Goal: Communication & Community: Connect with others

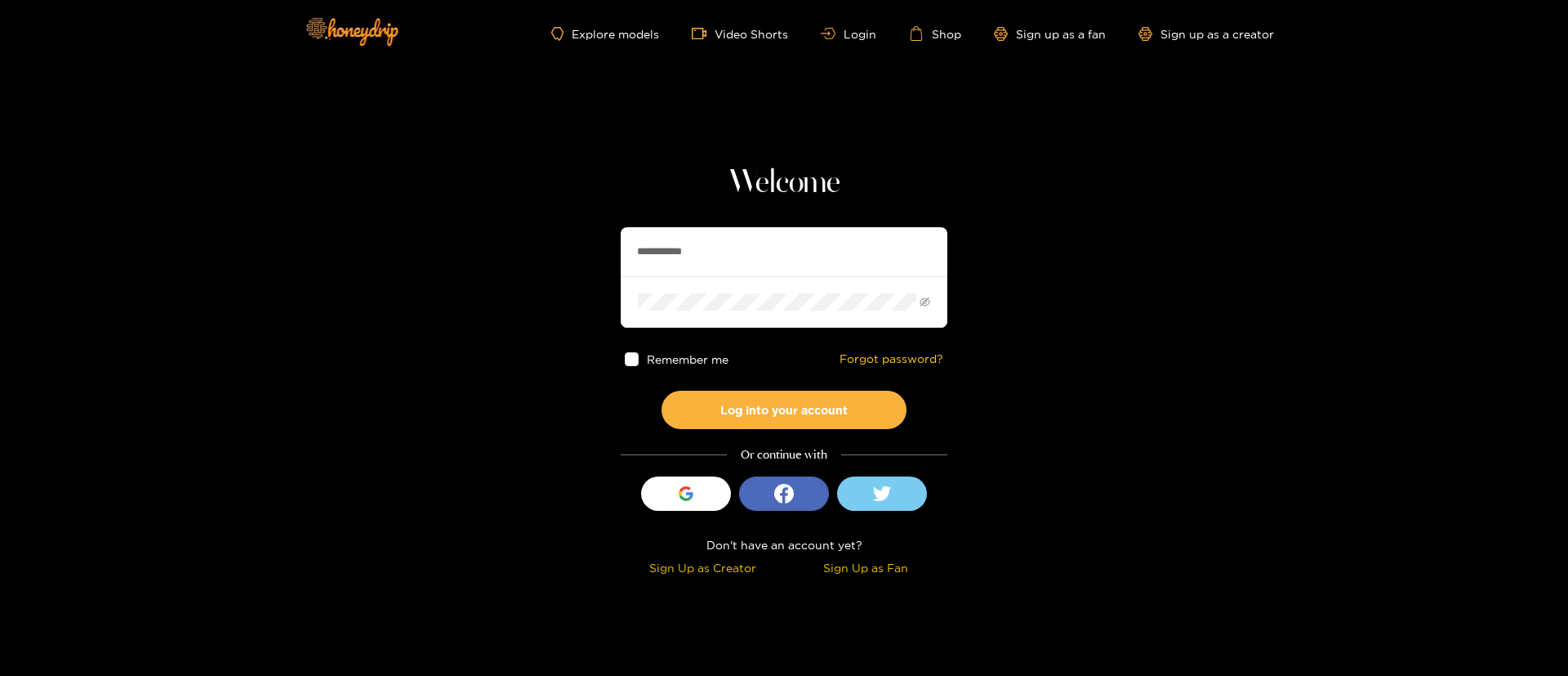
click at [742, 264] on input "**********" at bounding box center [784, 252] width 327 height 49
click at [717, 235] on input "**********" at bounding box center [784, 252] width 327 height 49
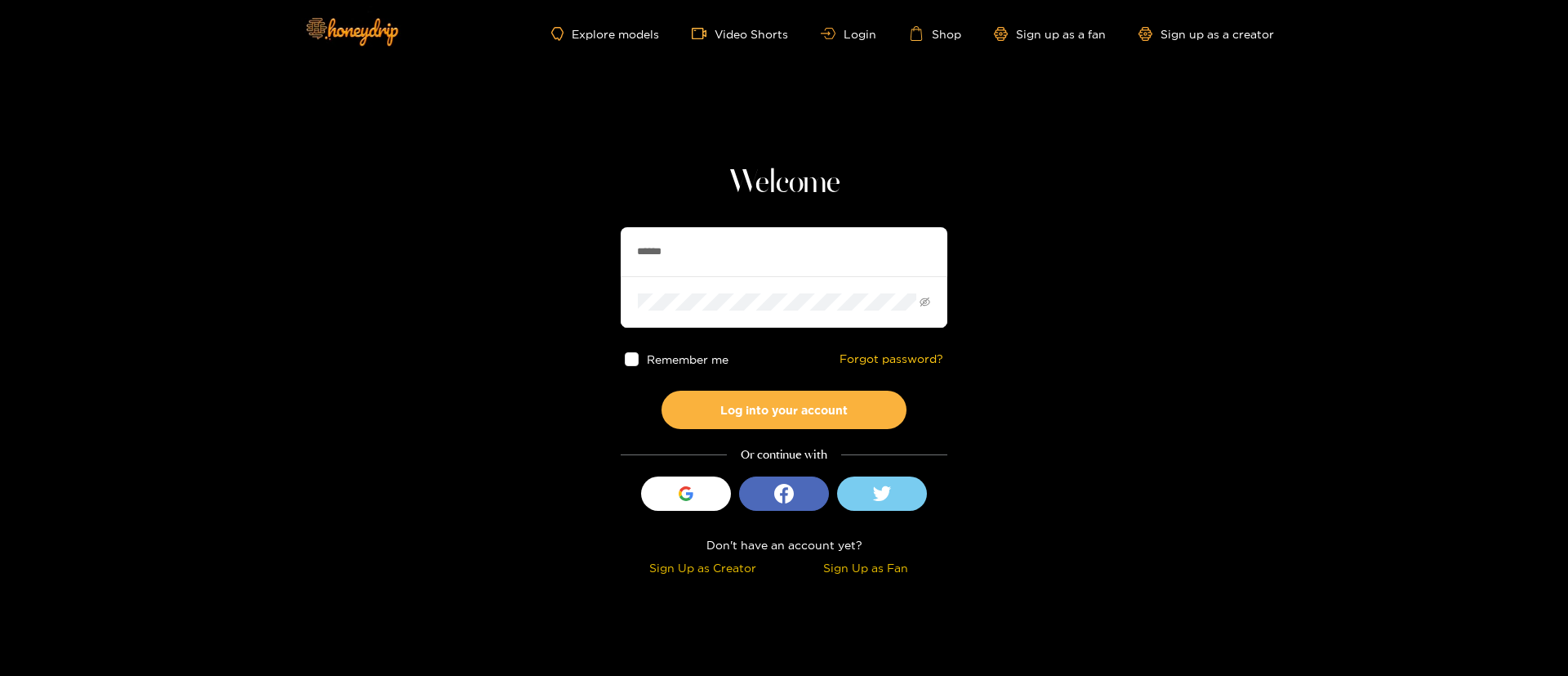
type input "**********"
click at [788, 415] on button "Log into your account" at bounding box center [784, 410] width 245 height 39
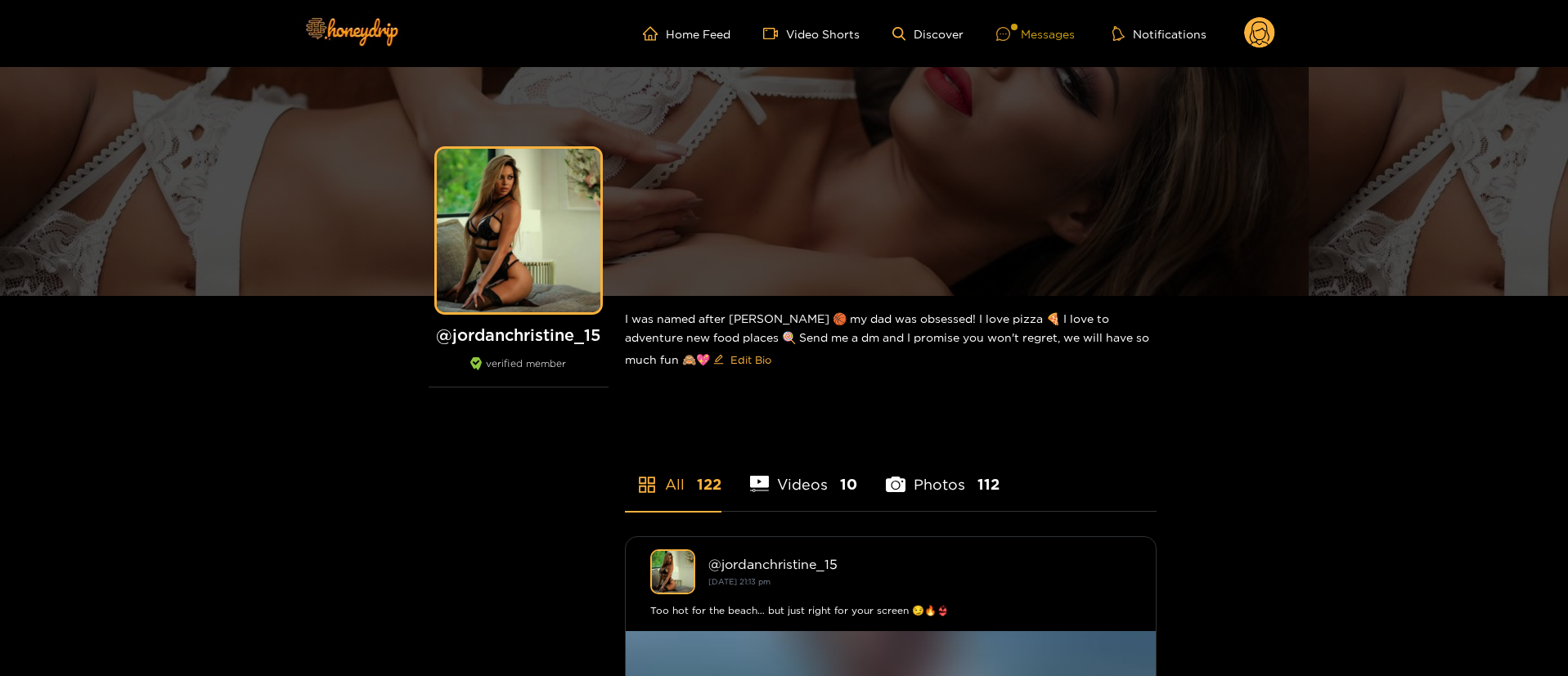
click at [1011, 41] on div "Messages" at bounding box center [1035, 33] width 78 height 18
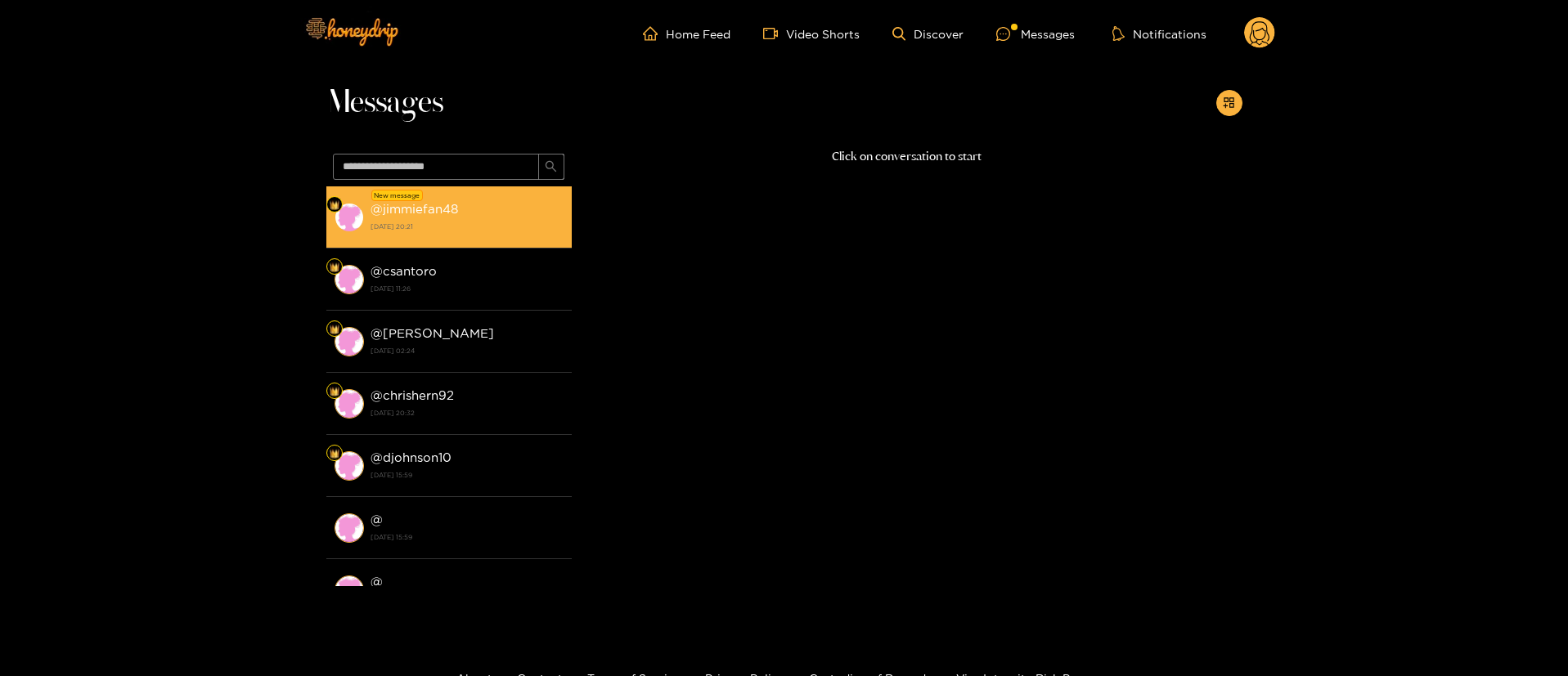
click at [457, 230] on strong "[DATE] 20:21" at bounding box center [466, 226] width 193 height 15
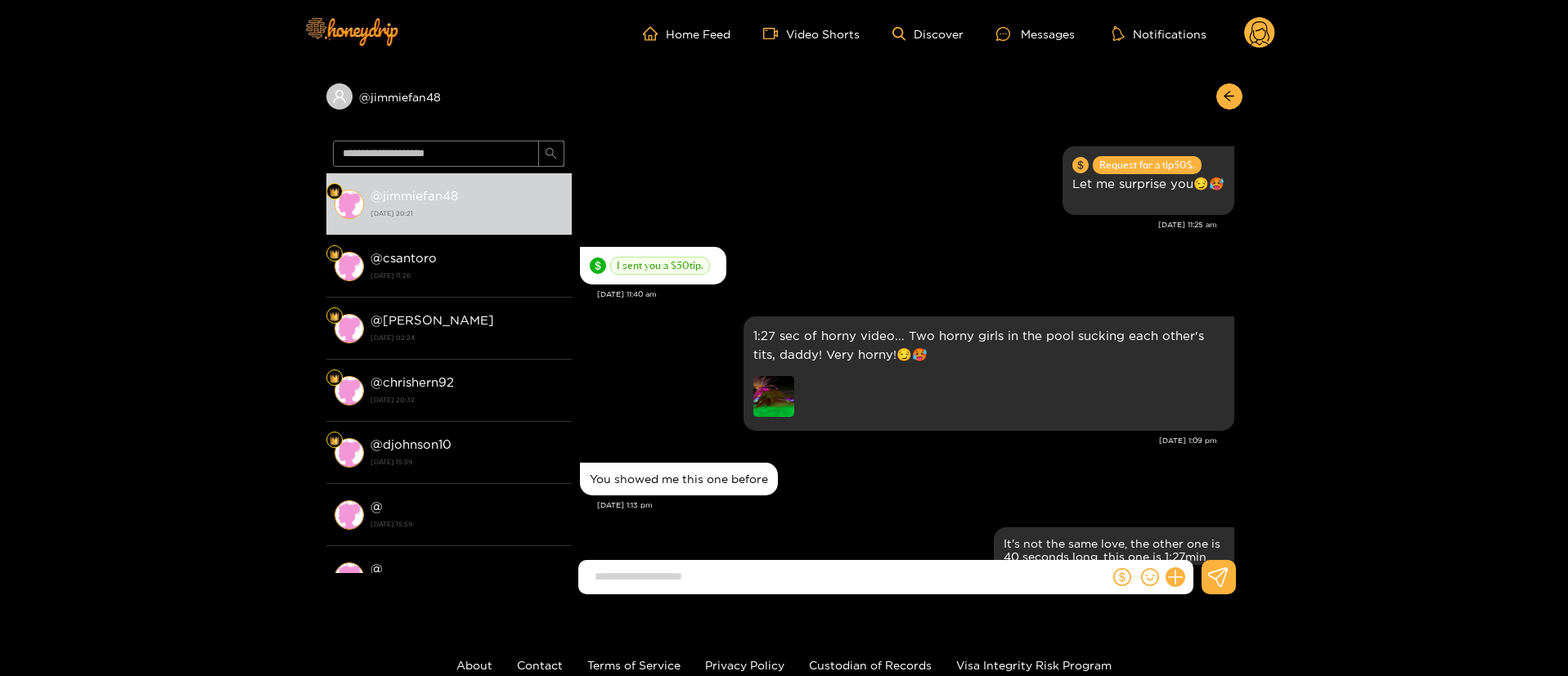
scroll to position [1630, 0]
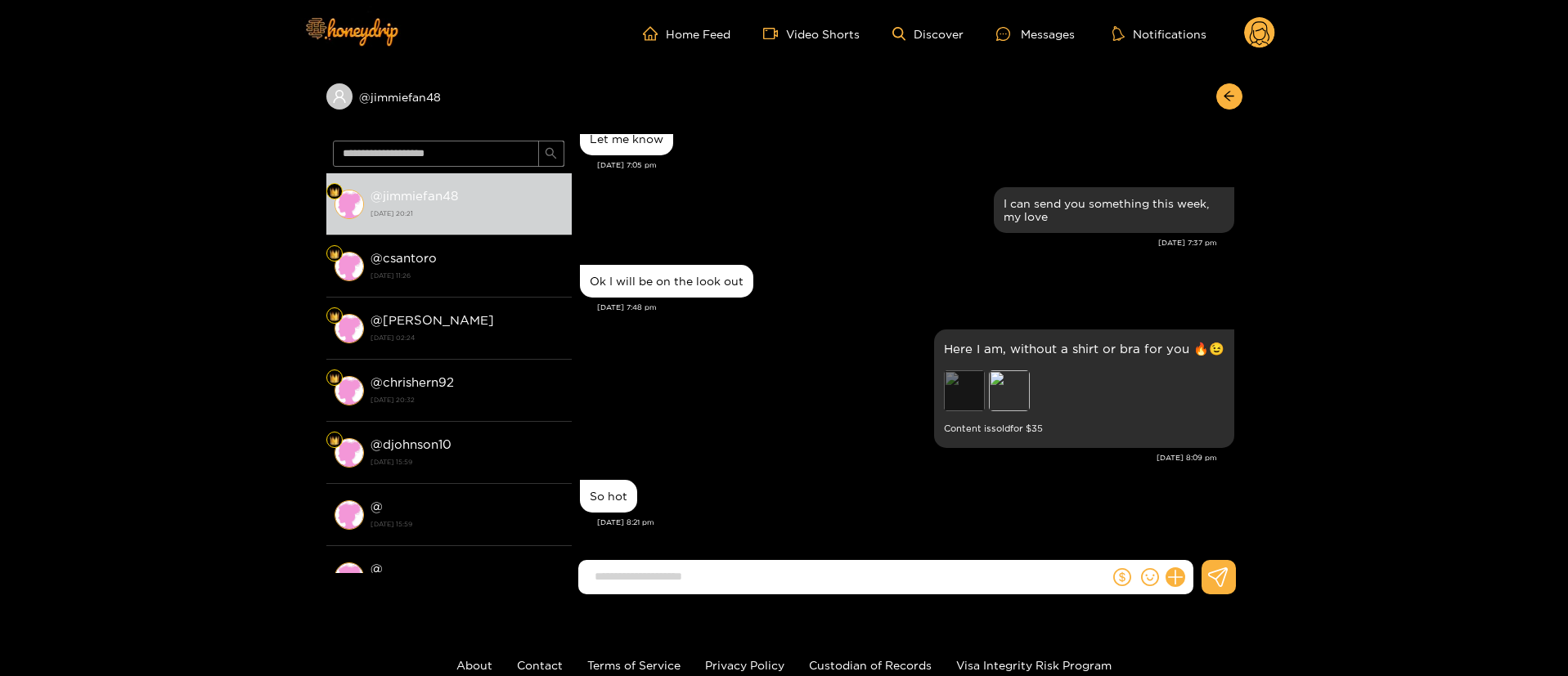
click at [964, 380] on div "Preview" at bounding box center [964, 390] width 41 height 41
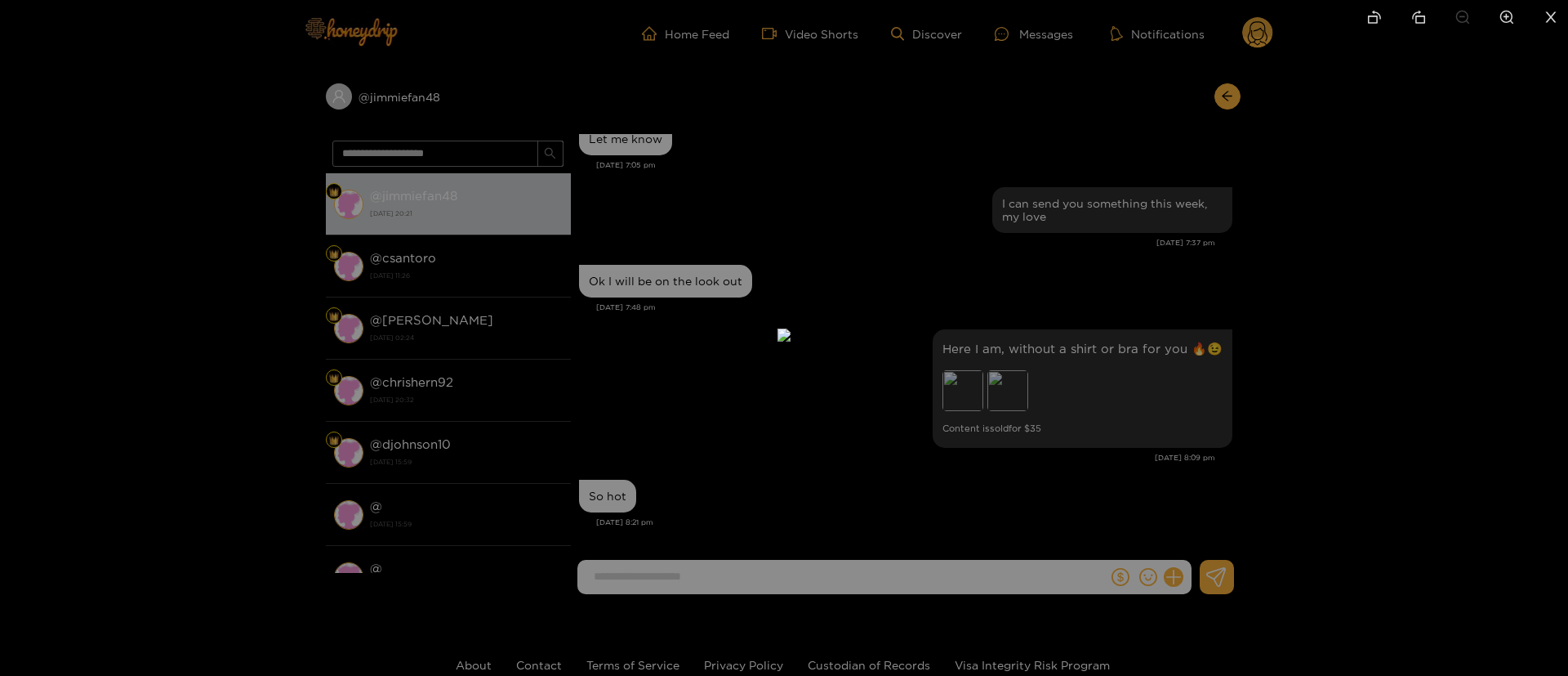
click at [1189, 379] on div at bounding box center [784, 338] width 1568 height 676
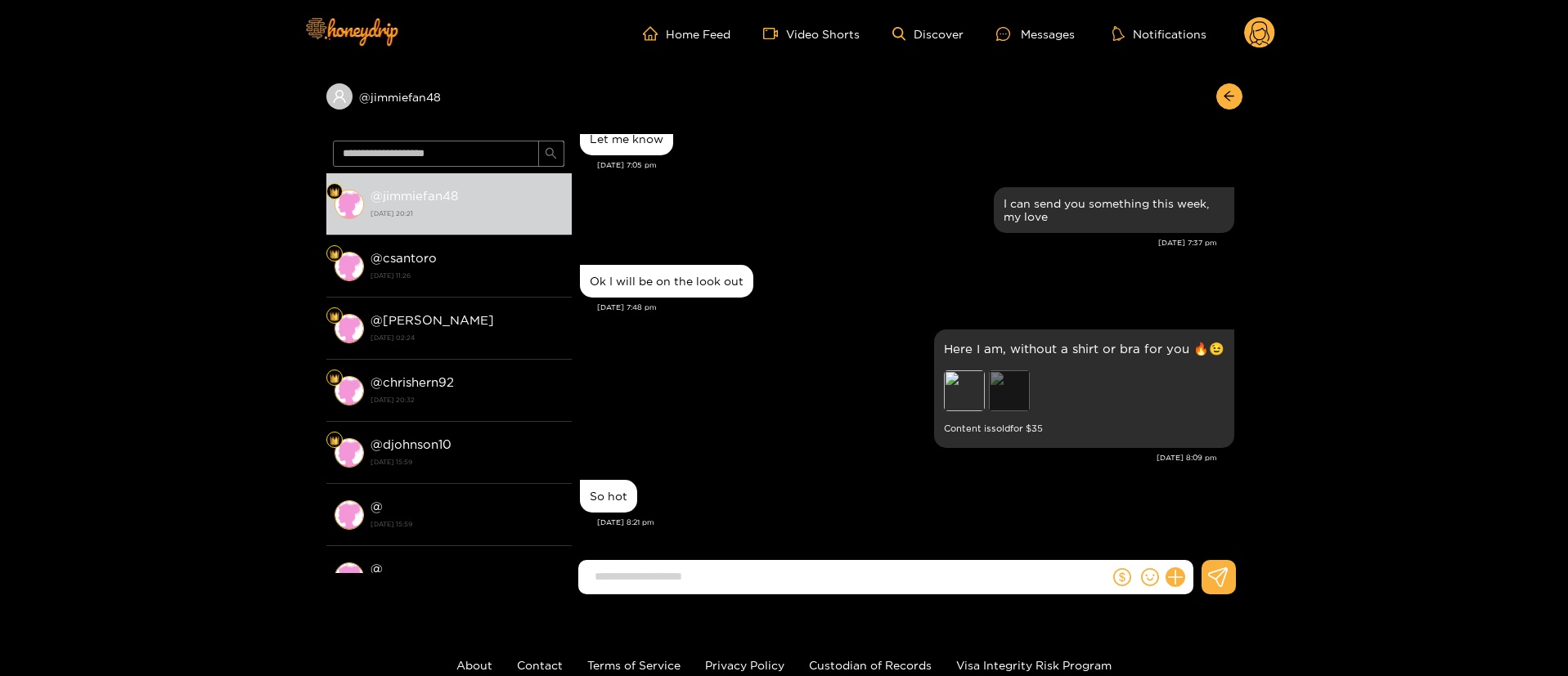
click at [1005, 393] on div "Preview" at bounding box center [1009, 390] width 41 height 41
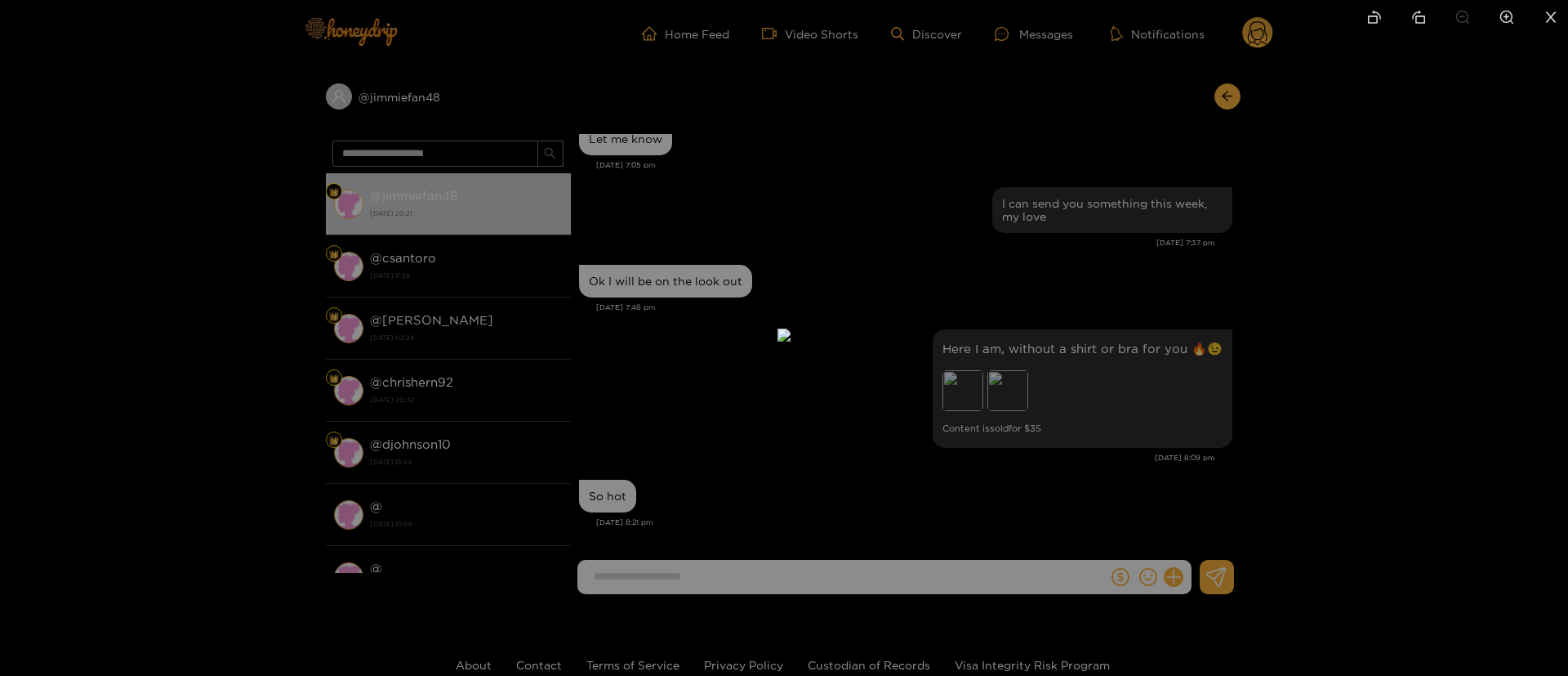
click at [1140, 269] on div at bounding box center [784, 338] width 1568 height 676
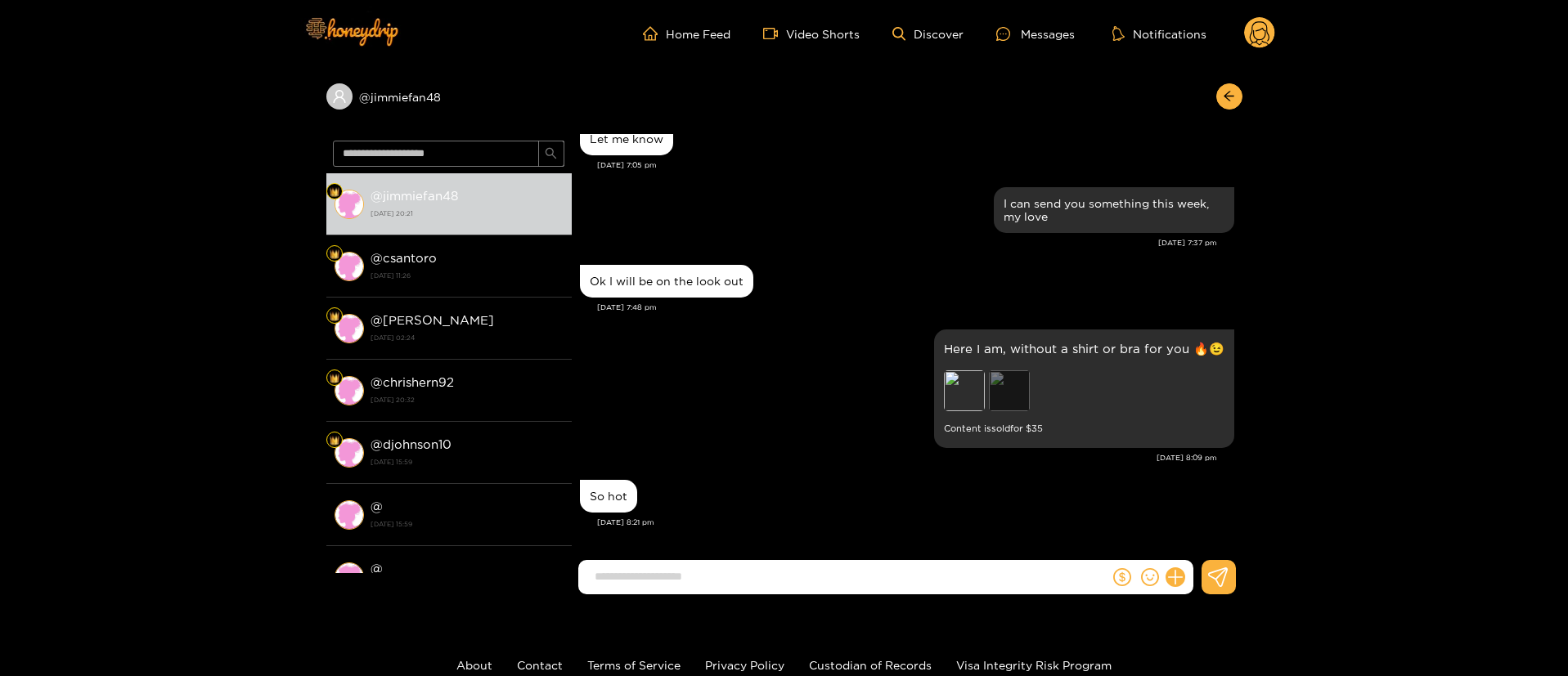
click at [1011, 394] on div "Preview" at bounding box center [1009, 390] width 41 height 41
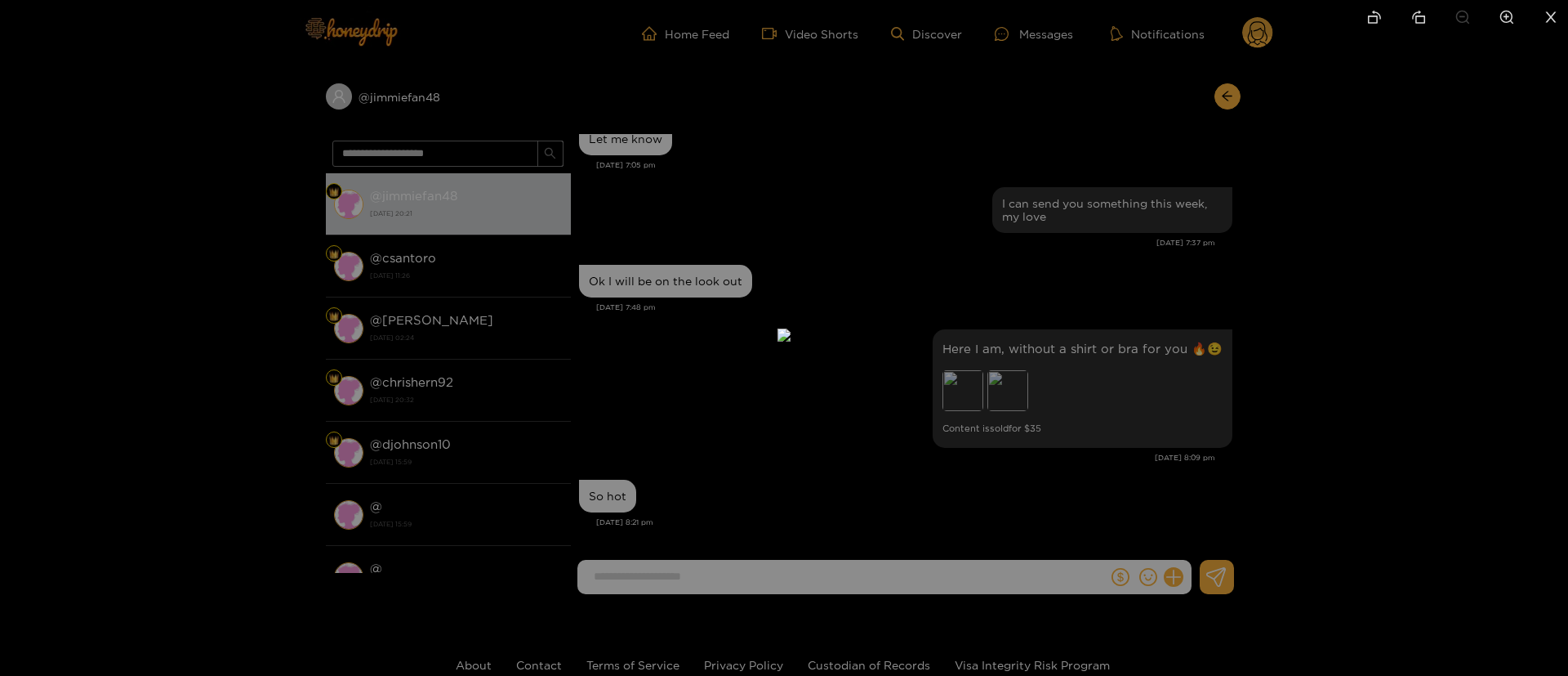
click at [1172, 295] on div at bounding box center [784, 338] width 1568 height 676
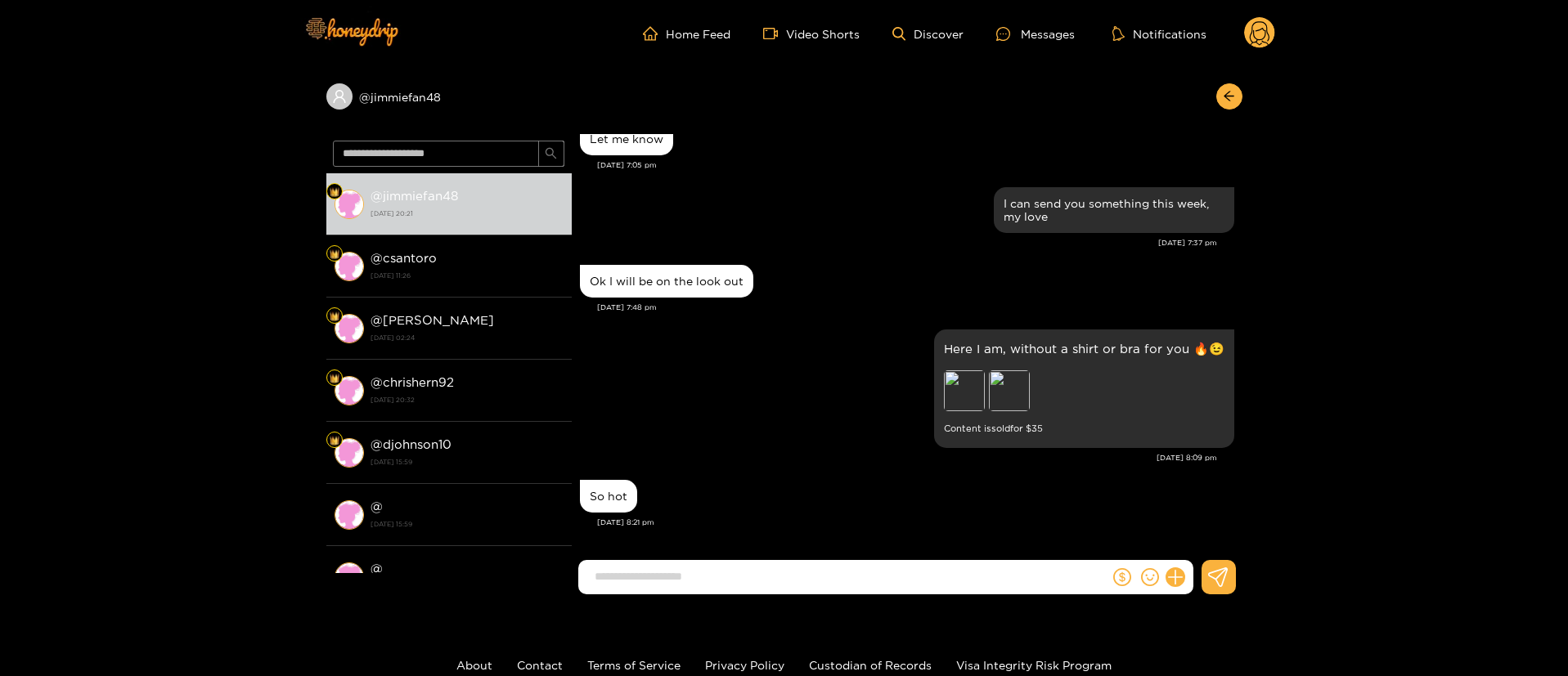
click at [966, 393] on div "Preview" at bounding box center [964, 390] width 41 height 41
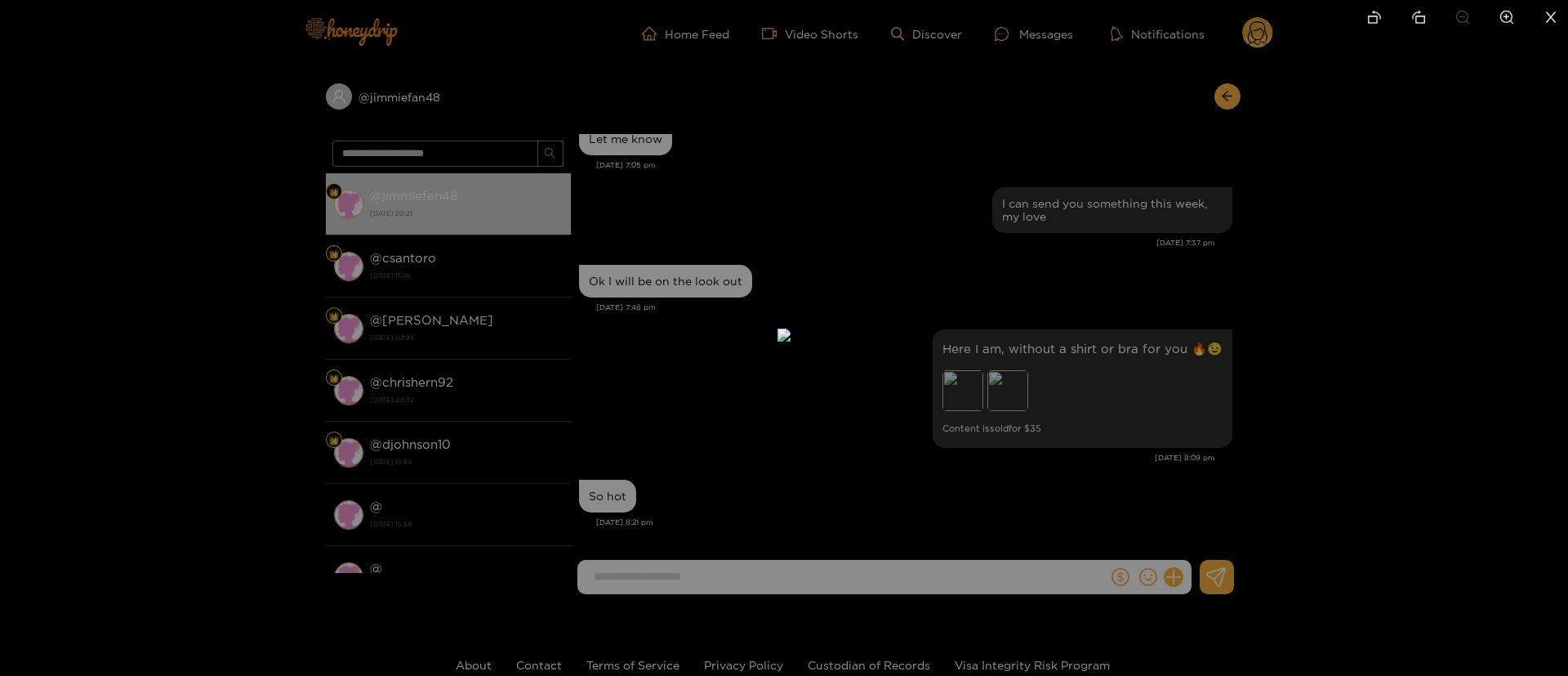
drag, startPoint x: 1156, startPoint y: 262, endPoint x: 1115, endPoint y: 290, distance: 49.6
click at [1155, 262] on div at bounding box center [784, 338] width 1568 height 676
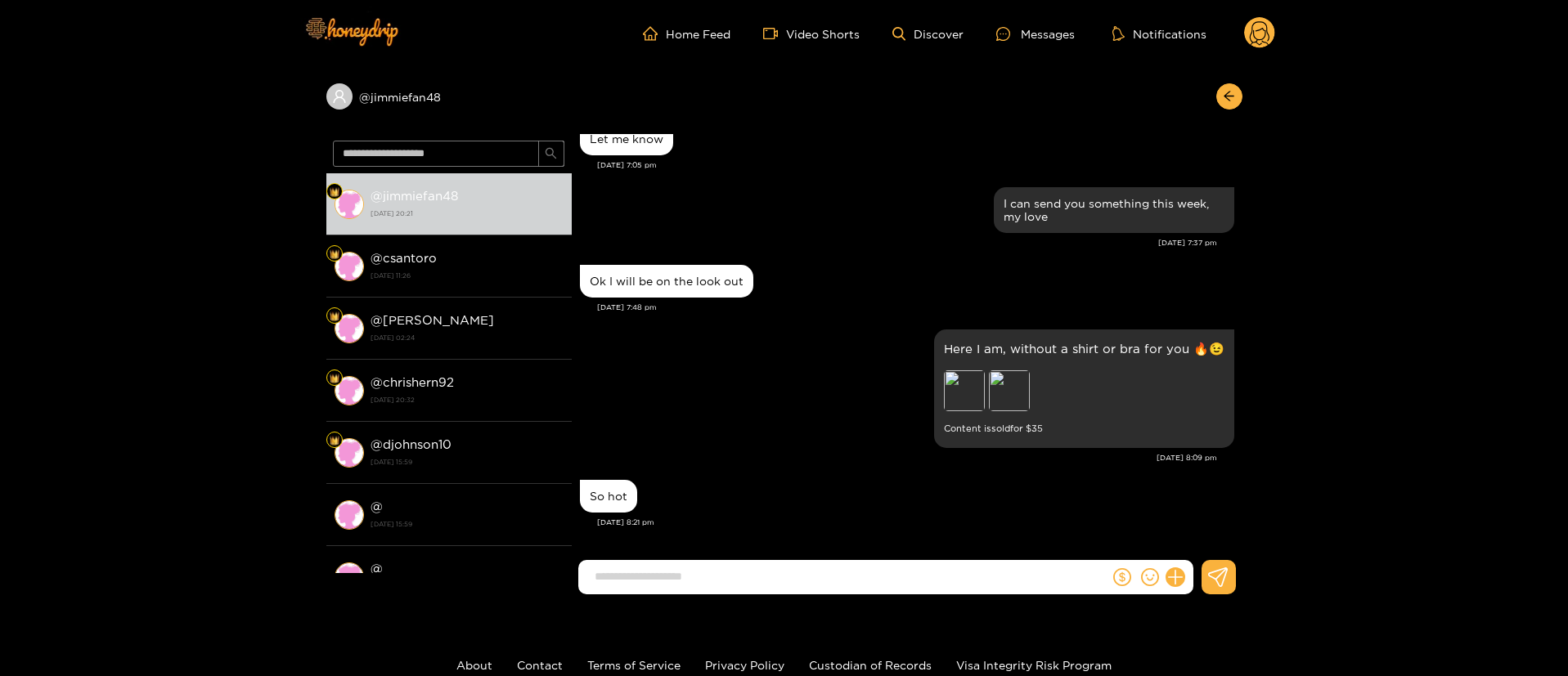
click at [1026, 386] on div "Preview" at bounding box center [1009, 390] width 41 height 41
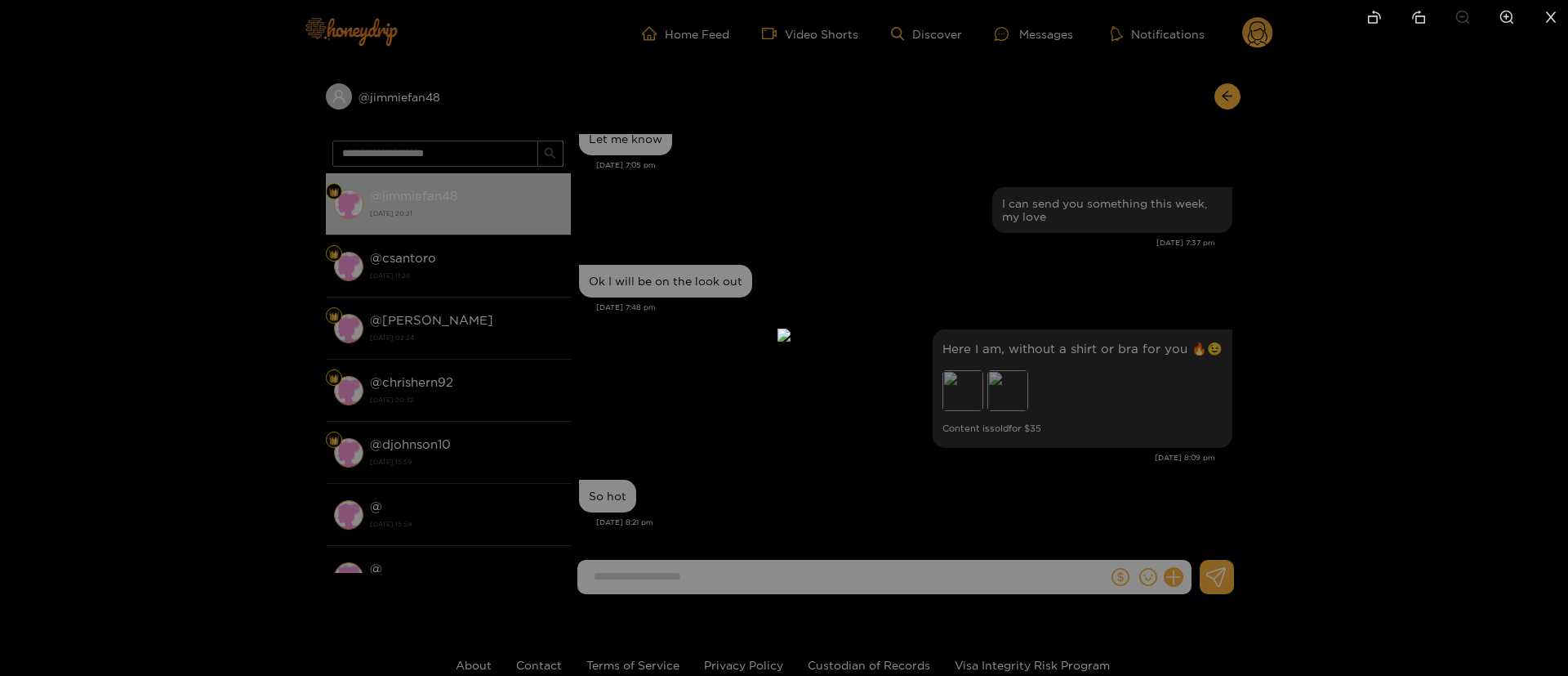
click at [1073, 312] on div at bounding box center [784, 338] width 1568 height 676
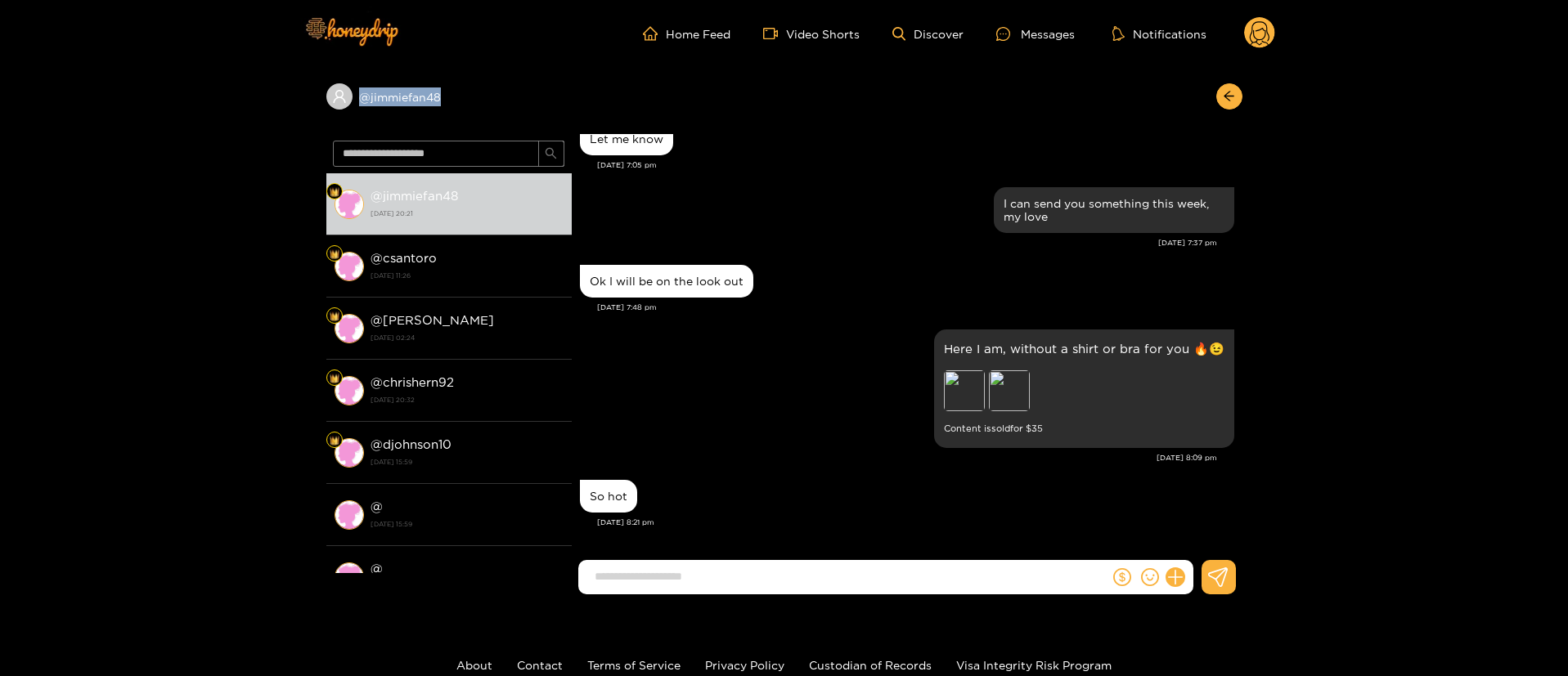
copy div "@ jimmiefan48"
drag, startPoint x: 474, startPoint y: 97, endPoint x: 325, endPoint y: 131, distance: 152.8
click at [325, 131] on div "@ jimmiefan48 @ jimmiefan48 [DATE] 20:21 @ csantoro [DATE] 11:26 @ johnnyfin [D…" at bounding box center [784, 337] width 1568 height 540
click at [695, 427] on div "Here I am, without a shirt or bra for you 🔥😉 Preview Preview Content is sold fo…" at bounding box center [906, 388] width 654 height 127
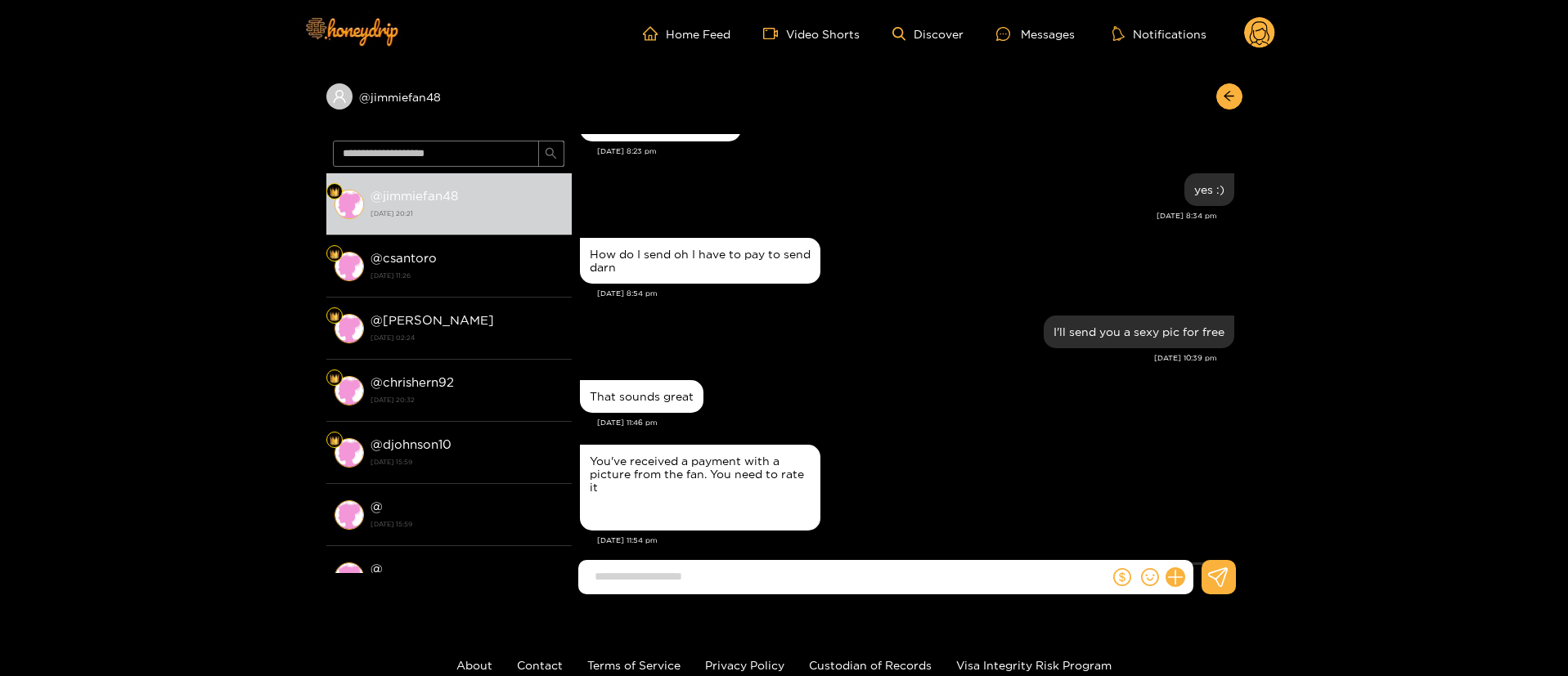
scroll to position [0, 0]
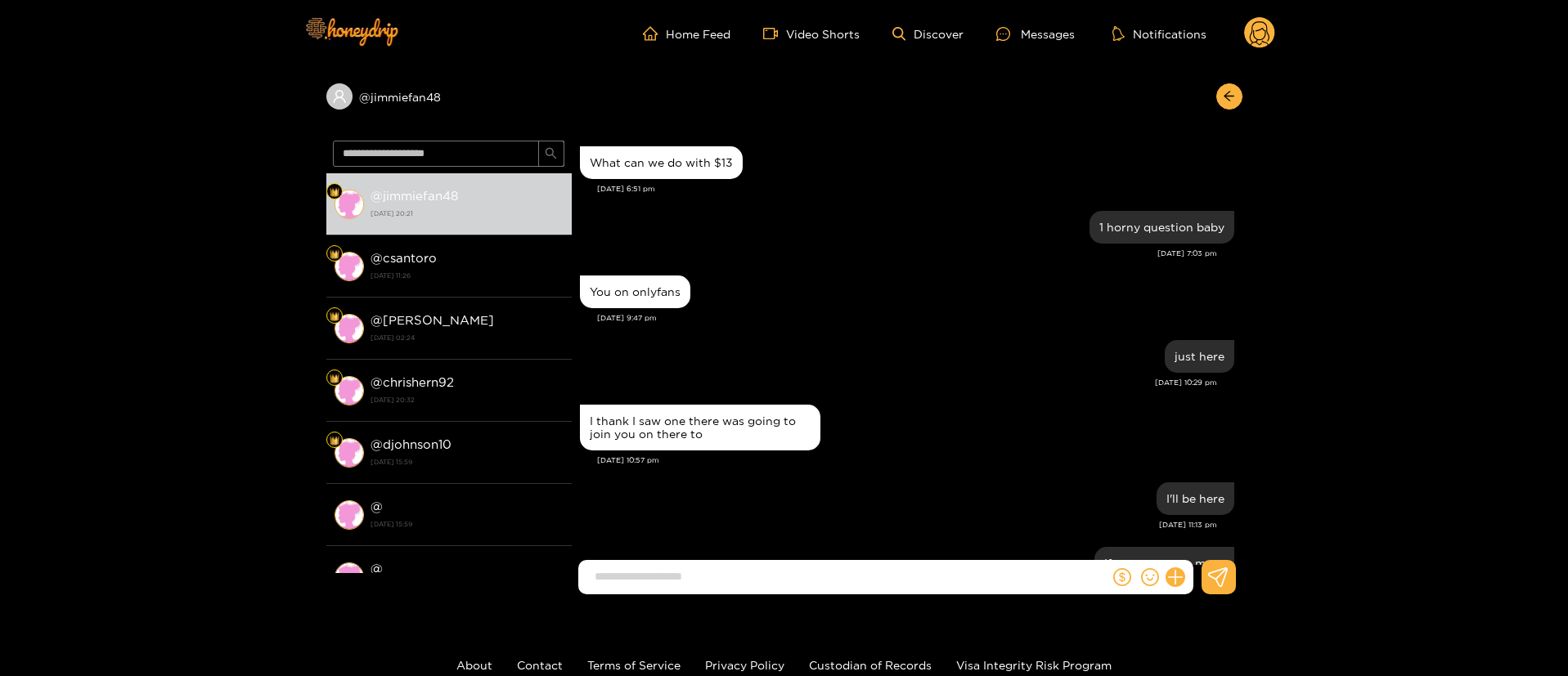
click at [889, 314] on div "[DATE] 9:47 pm" at bounding box center [915, 318] width 637 height 12
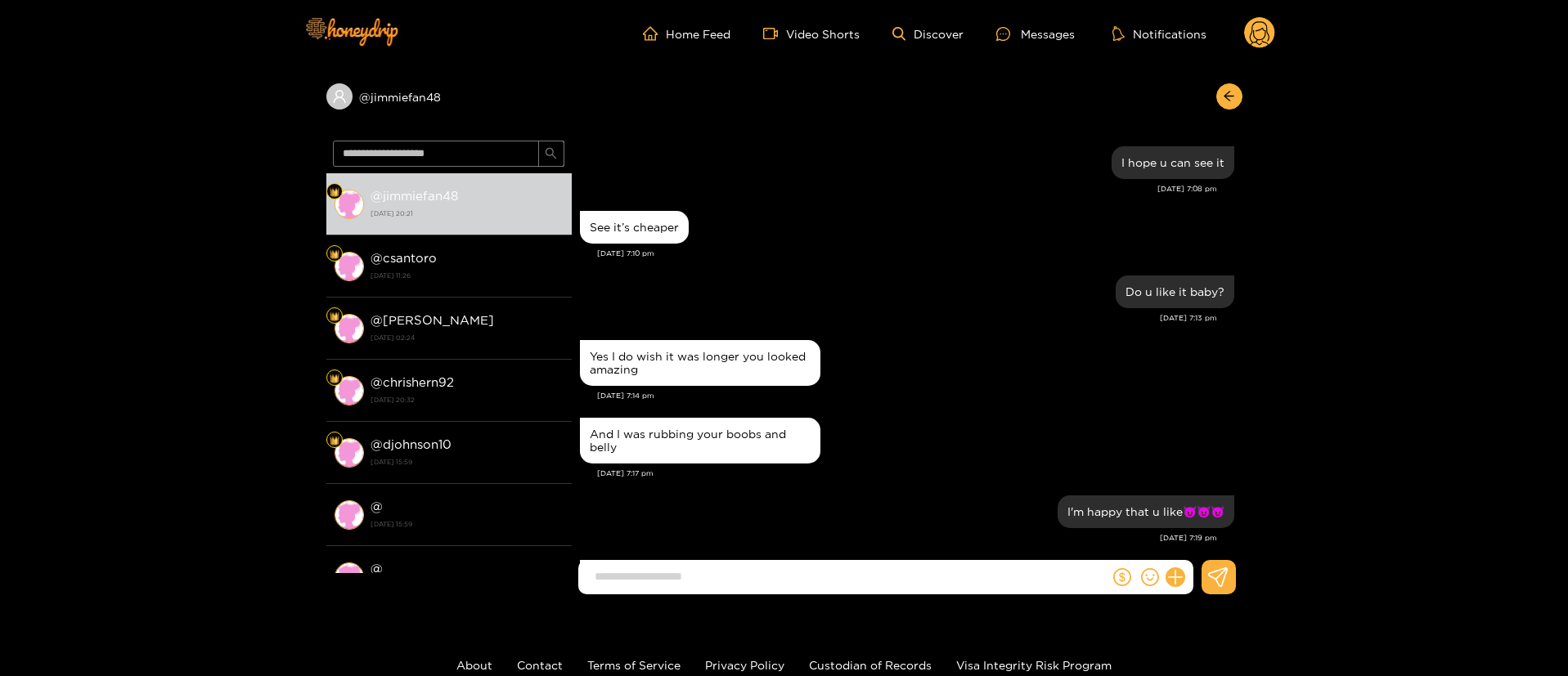
click at [899, 264] on div "See it’s cheaper [DATE] 7:10 pm" at bounding box center [906, 239] width 654 height 65
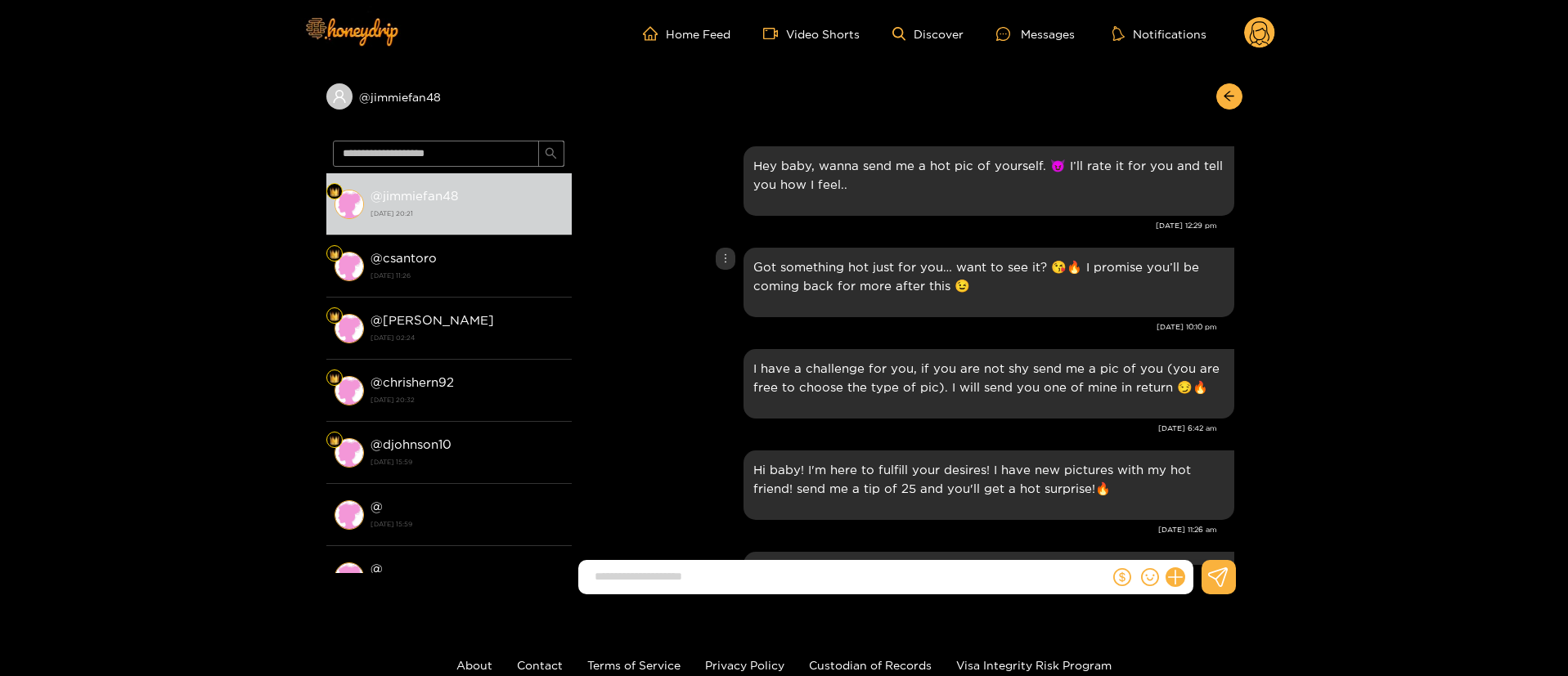
click at [683, 303] on div "Got something hot just for you… want to see it? 😘🔥 I promise you’ll be coming b…" at bounding box center [906, 282] width 654 height 77
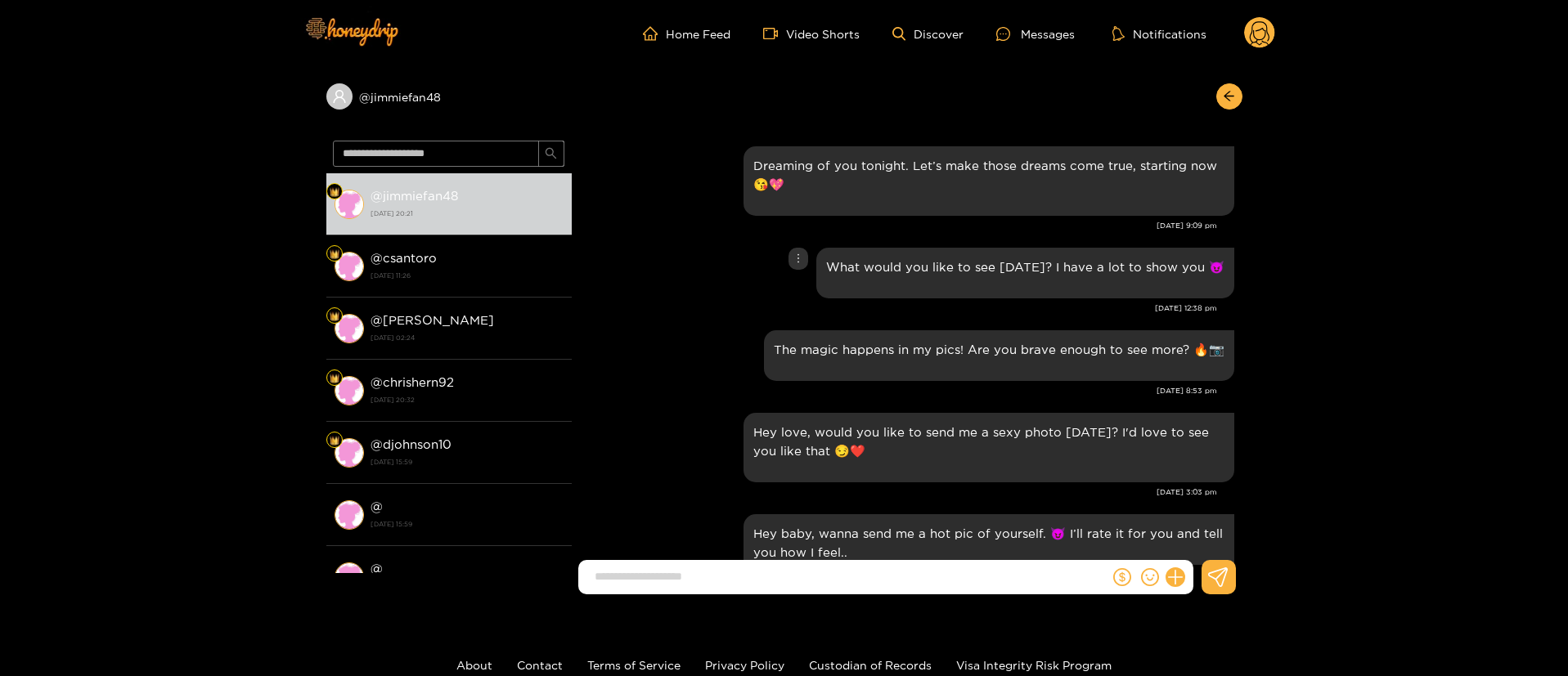
click at [674, 286] on div "What would you like to see [DATE]? I have a lot to show you 😈" at bounding box center [906, 272] width 654 height 59
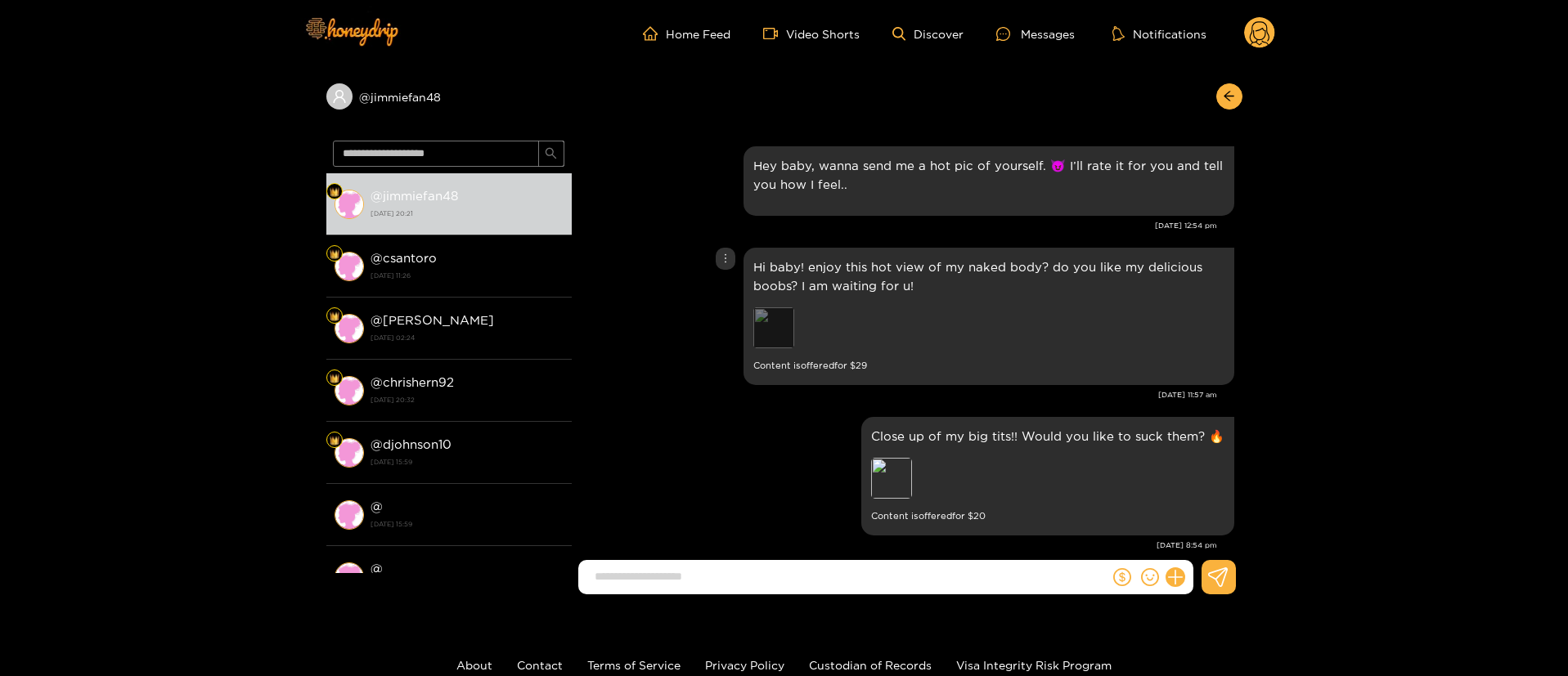
click at [763, 323] on div "Preview" at bounding box center [773, 327] width 41 height 41
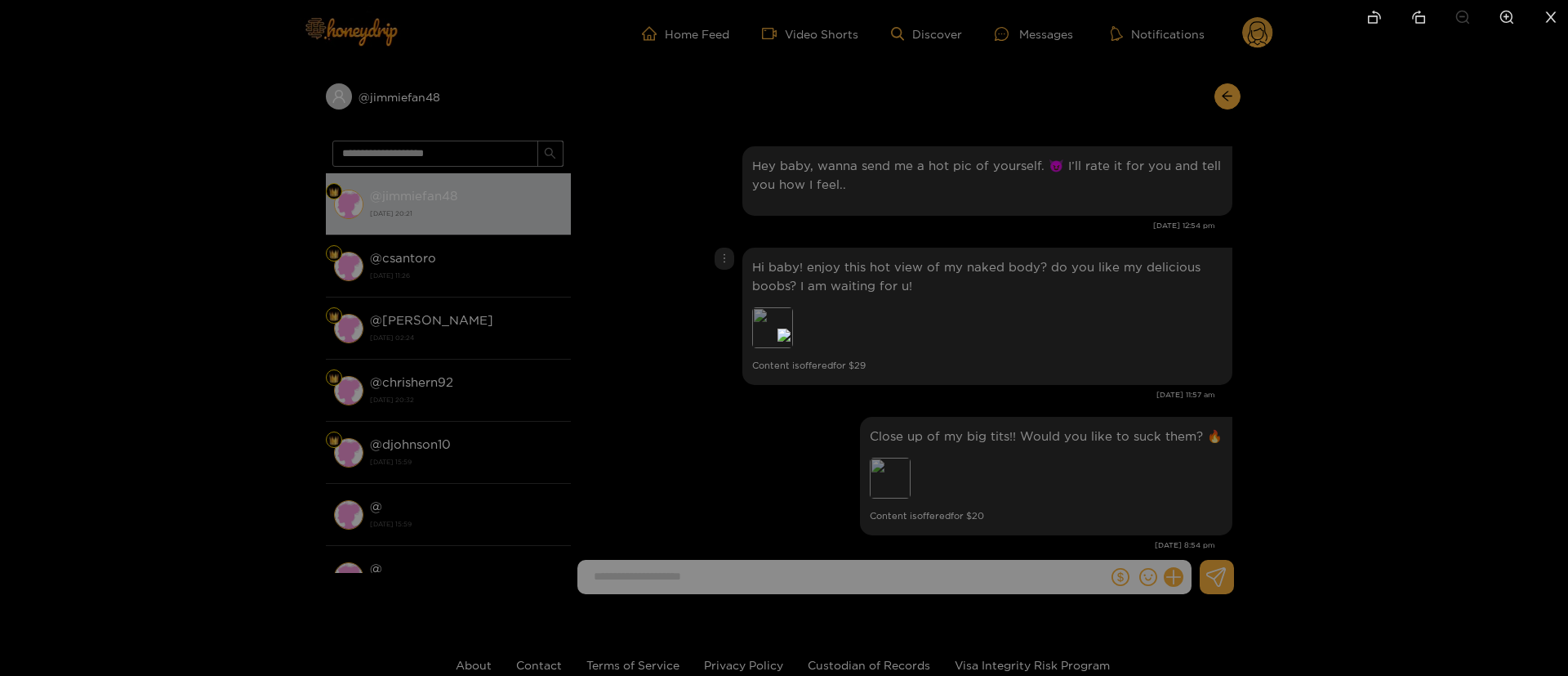
click at [1141, 349] on div at bounding box center [784, 338] width 1568 height 676
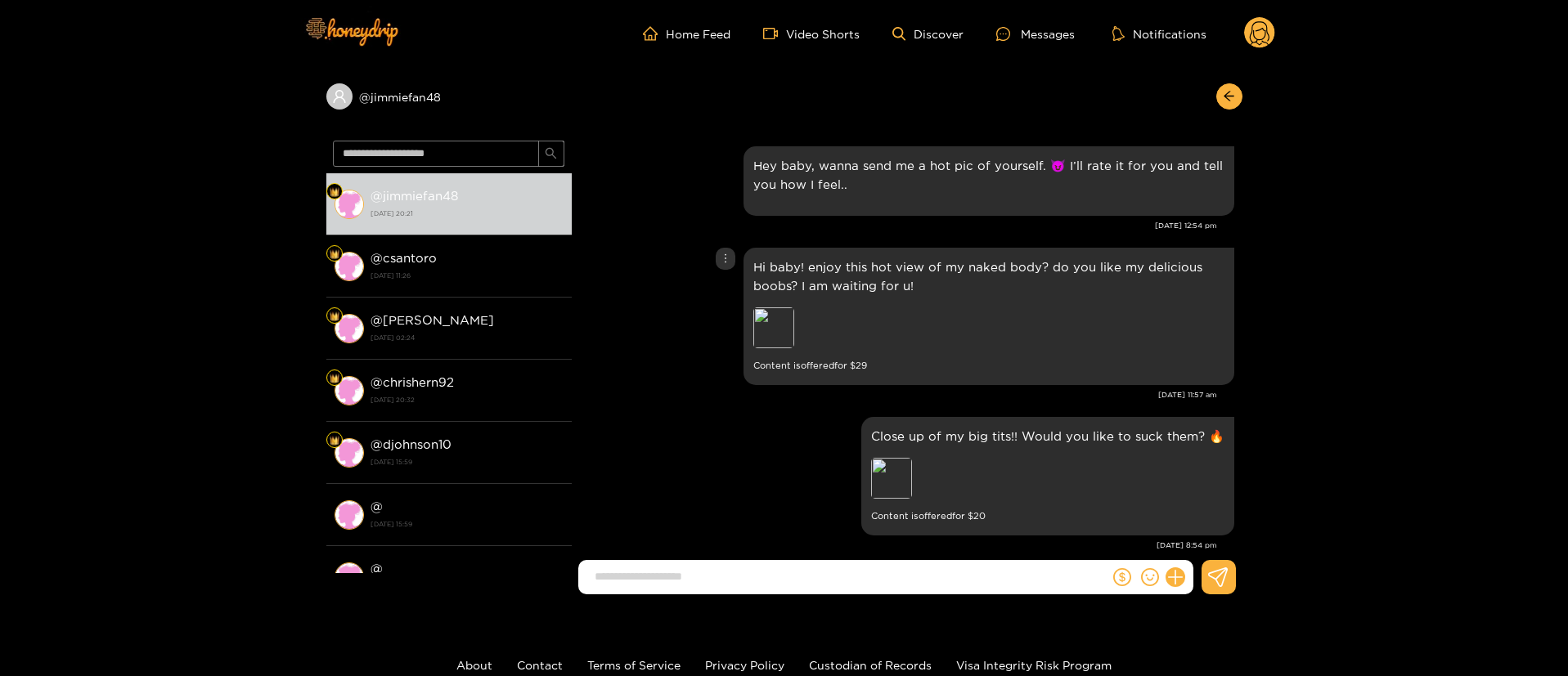
click at [734, 265] on div "Hi baby! enjoy this hot view of my naked body? do you like my delicious boobs? …" at bounding box center [906, 316] width 654 height 145
click at [725, 258] on icon "more" at bounding box center [726, 258] width 2 height 9
click at [721, 292] on div "Unsend" at bounding box center [724, 292] width 40 height 16
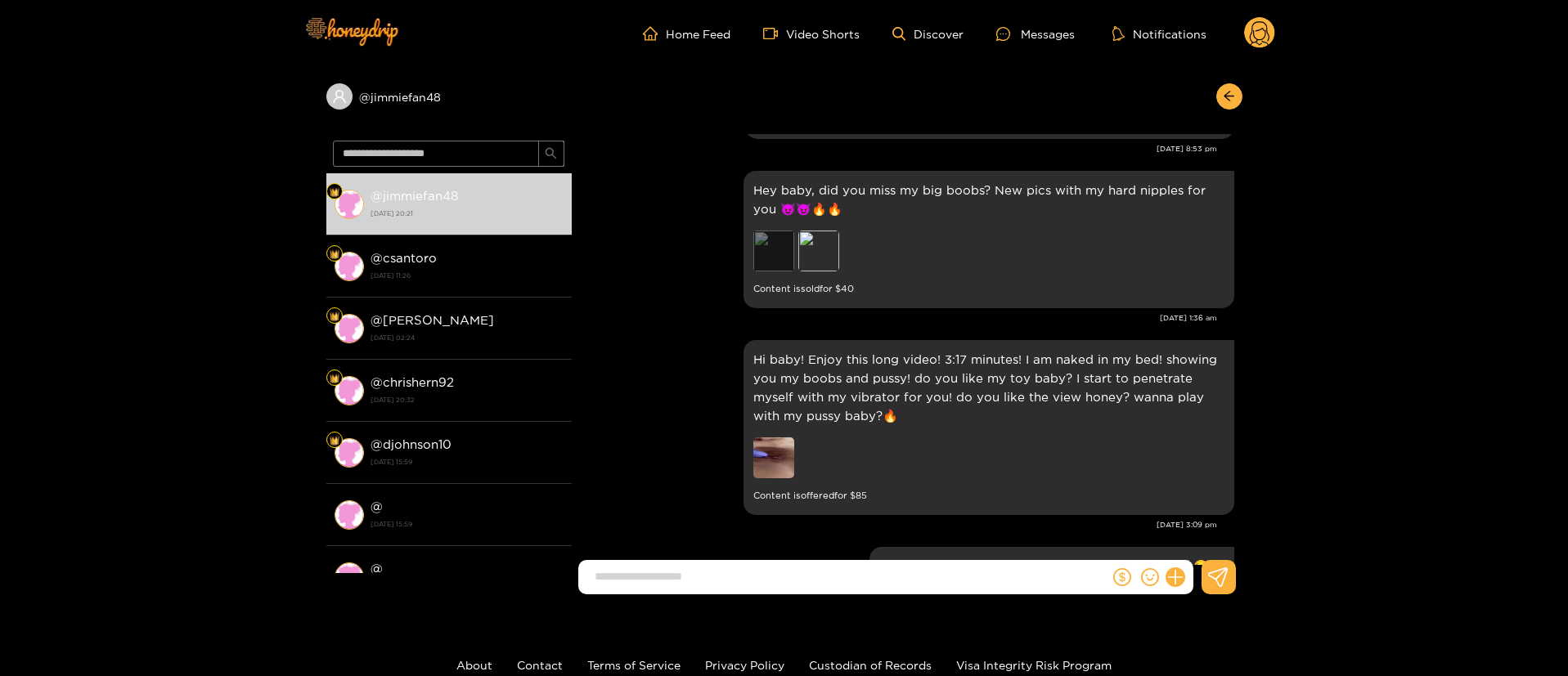
click at [773, 264] on div "Preview" at bounding box center [773, 251] width 41 height 41
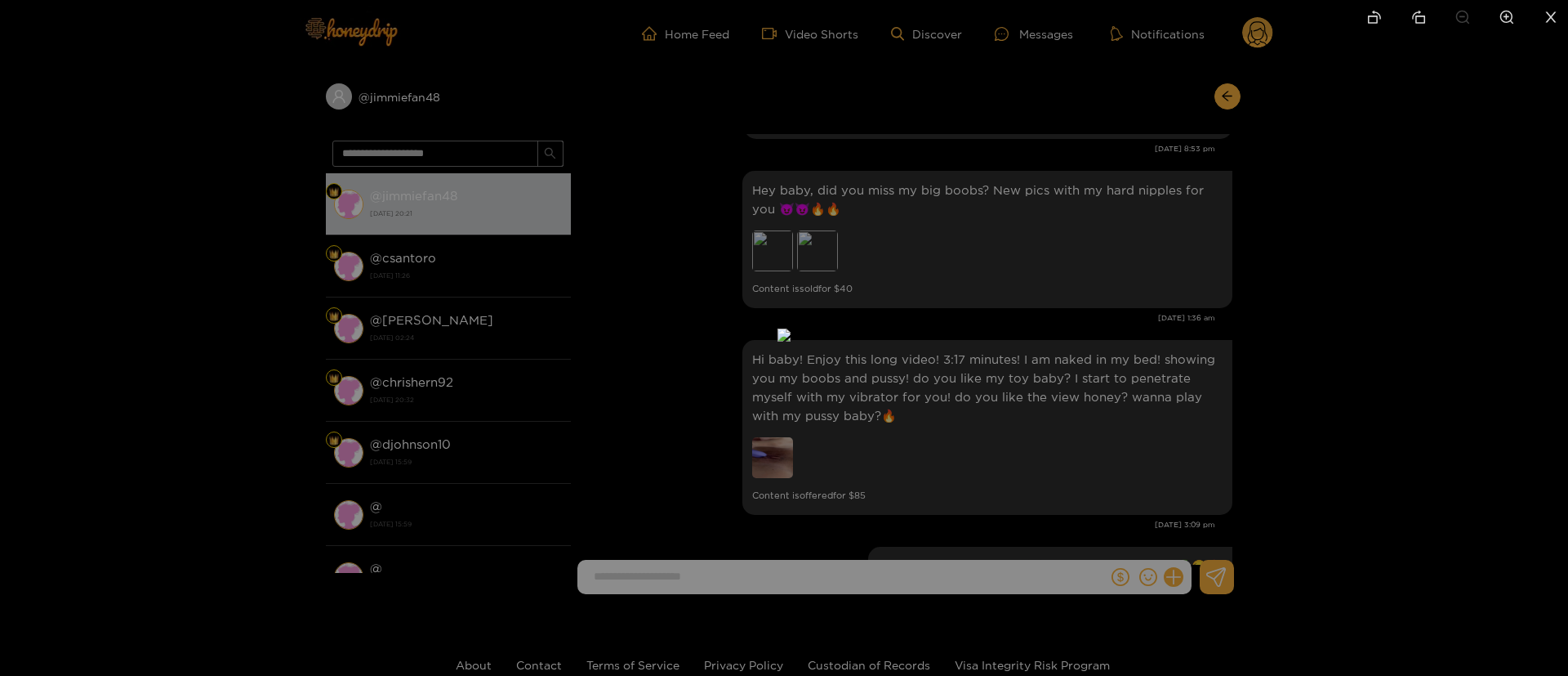
click at [1129, 228] on div at bounding box center [784, 338] width 1568 height 676
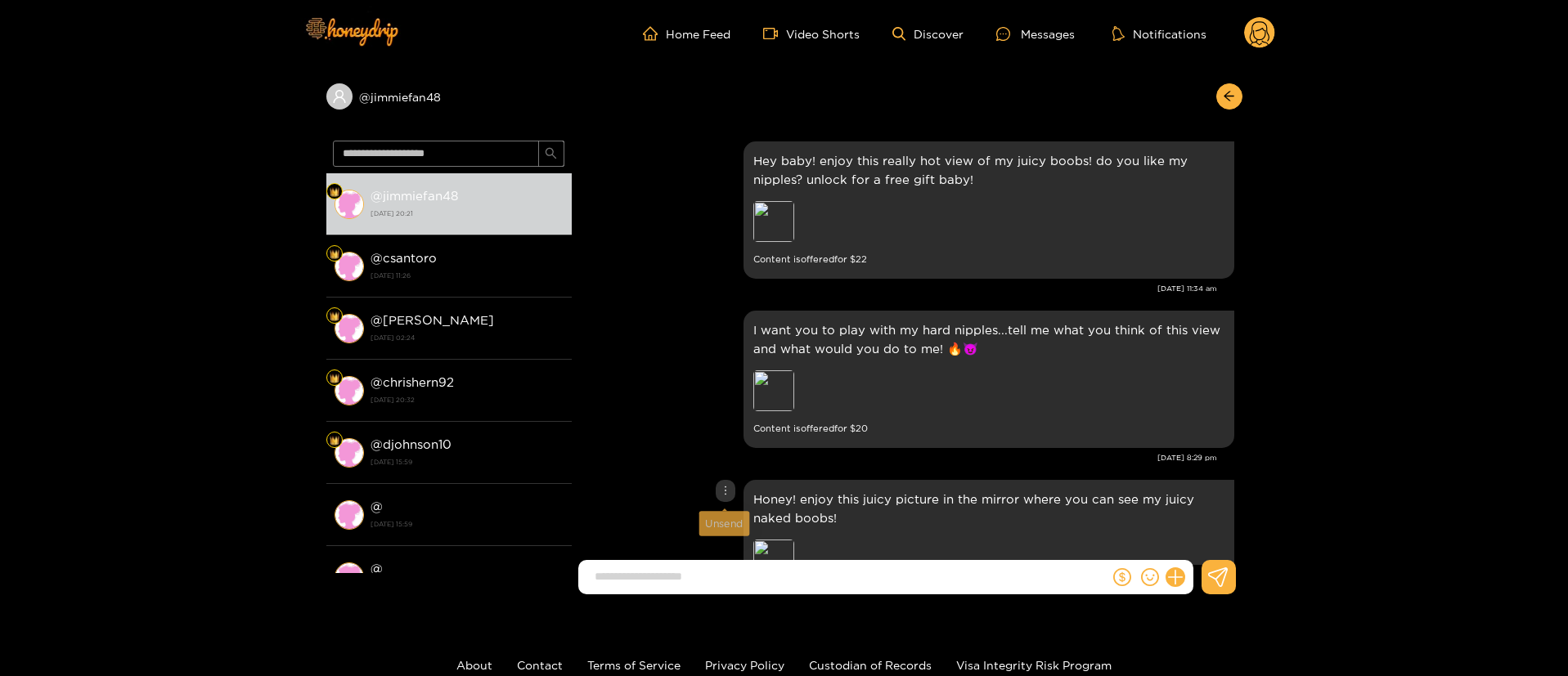
click at [729, 488] on icon "more" at bounding box center [726, 490] width 12 height 12
click at [731, 523] on div "Unsend" at bounding box center [724, 524] width 40 height 16
click at [726, 150] on icon "more" at bounding box center [726, 152] width 12 height 12
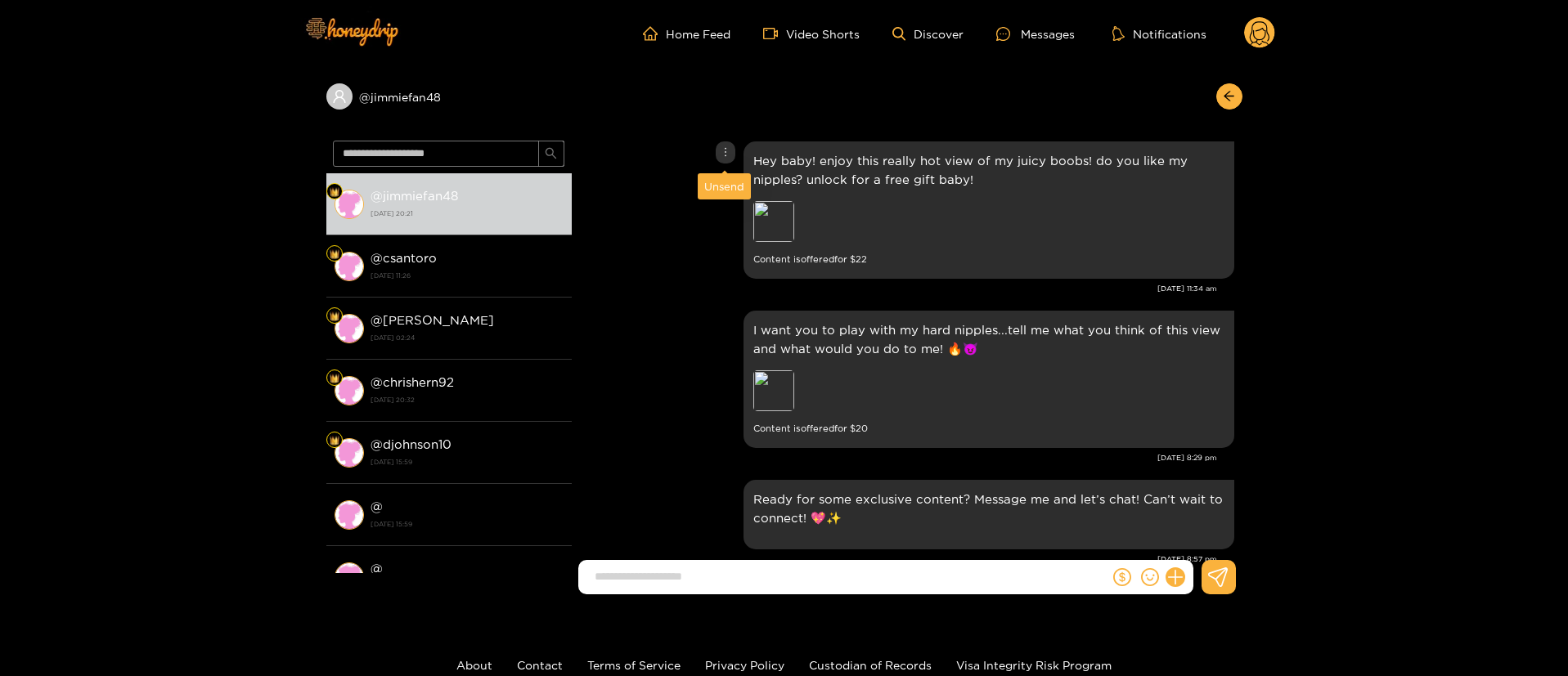
click at [723, 184] on div "Unsend" at bounding box center [724, 186] width 40 height 16
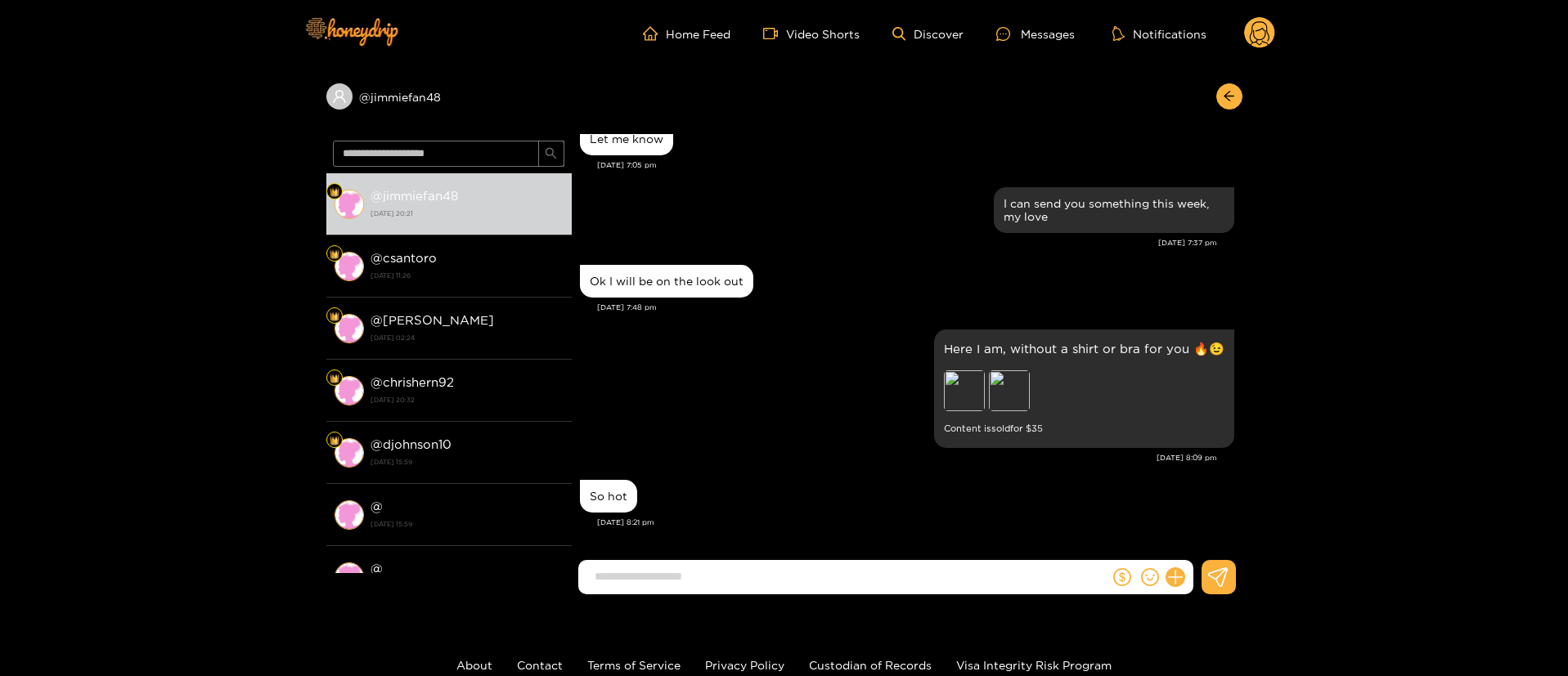
drag, startPoint x: 1176, startPoint y: 570, endPoint x: 1194, endPoint y: 561, distance: 20.1
click at [1176, 569] on icon at bounding box center [1175, 577] width 18 height 18
click at [1222, 539] on button at bounding box center [1205, 538] width 57 height 37
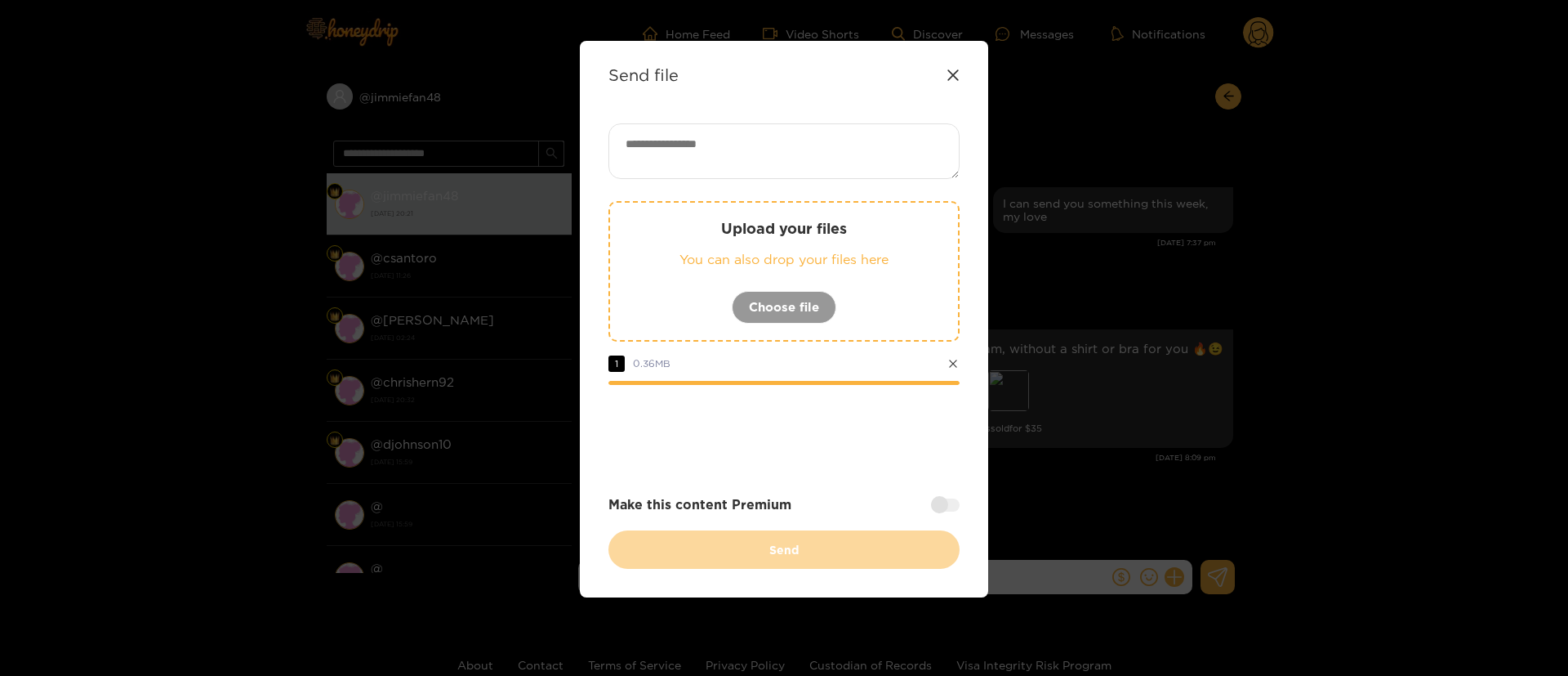
click at [819, 145] on textarea at bounding box center [784, 150] width 351 height 55
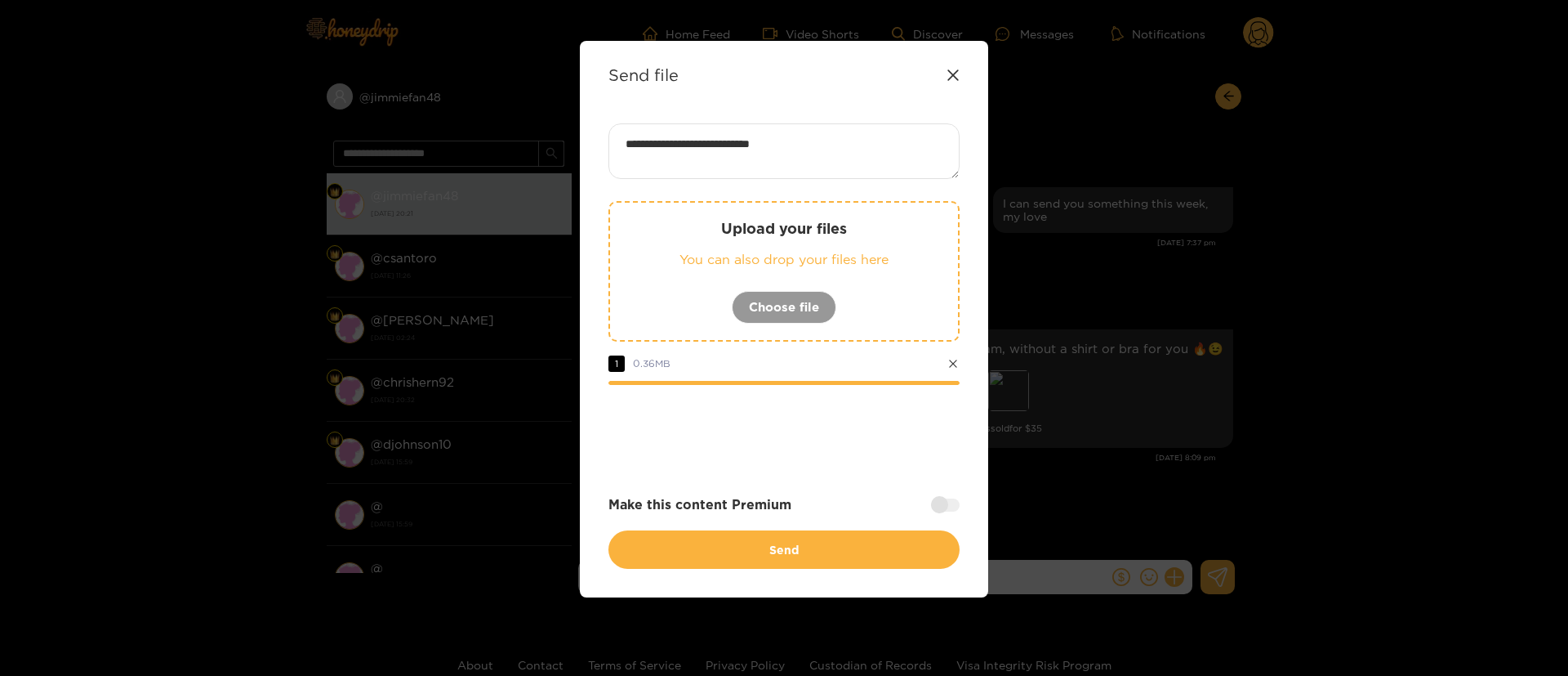
paste textarea "*****"
type textarea "**********"
click at [949, 500] on div at bounding box center [946, 506] width 29 height 14
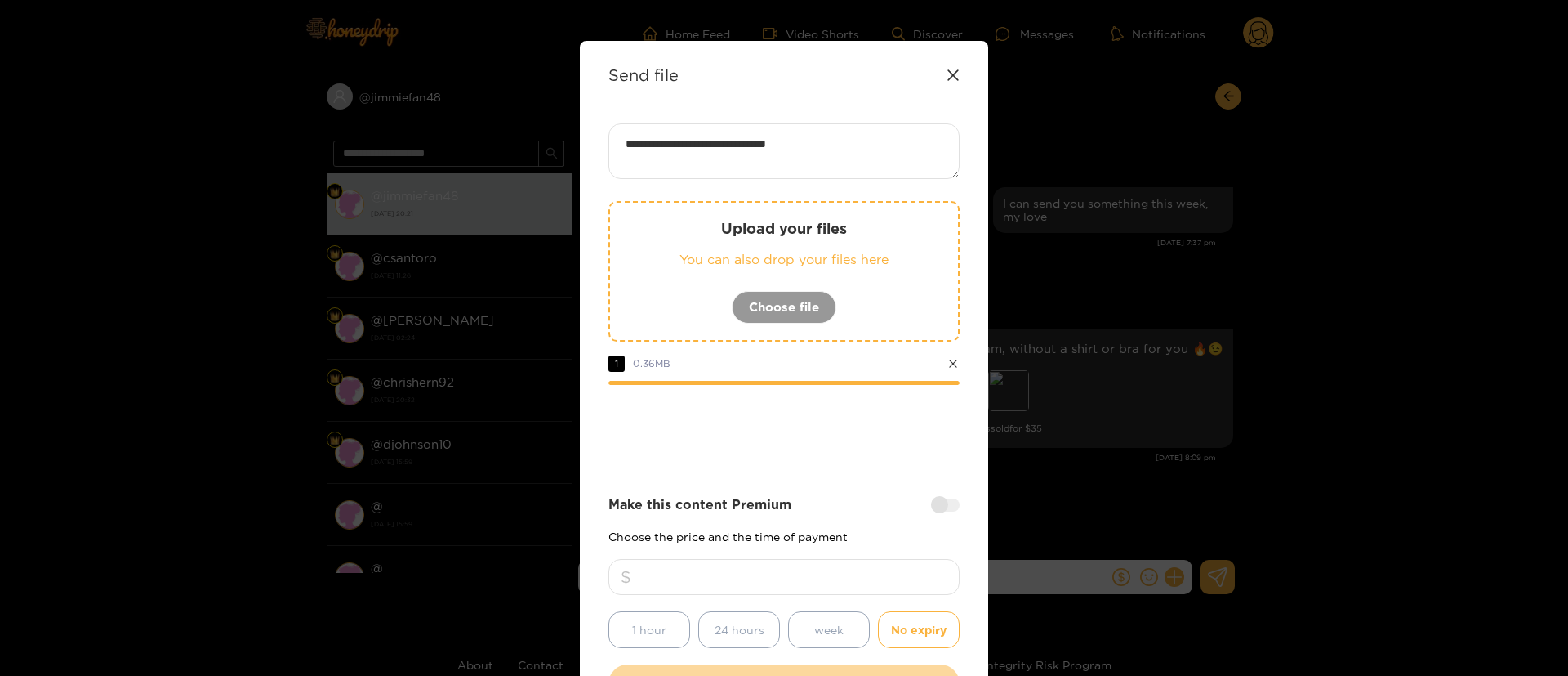
click at [894, 568] on input "number" at bounding box center [784, 576] width 351 height 36
type input "*"
drag, startPoint x: 807, startPoint y: 589, endPoint x: 784, endPoint y: 585, distance: 23.3
click at [784, 585] on input "**" at bounding box center [784, 576] width 351 height 36
type input "**"
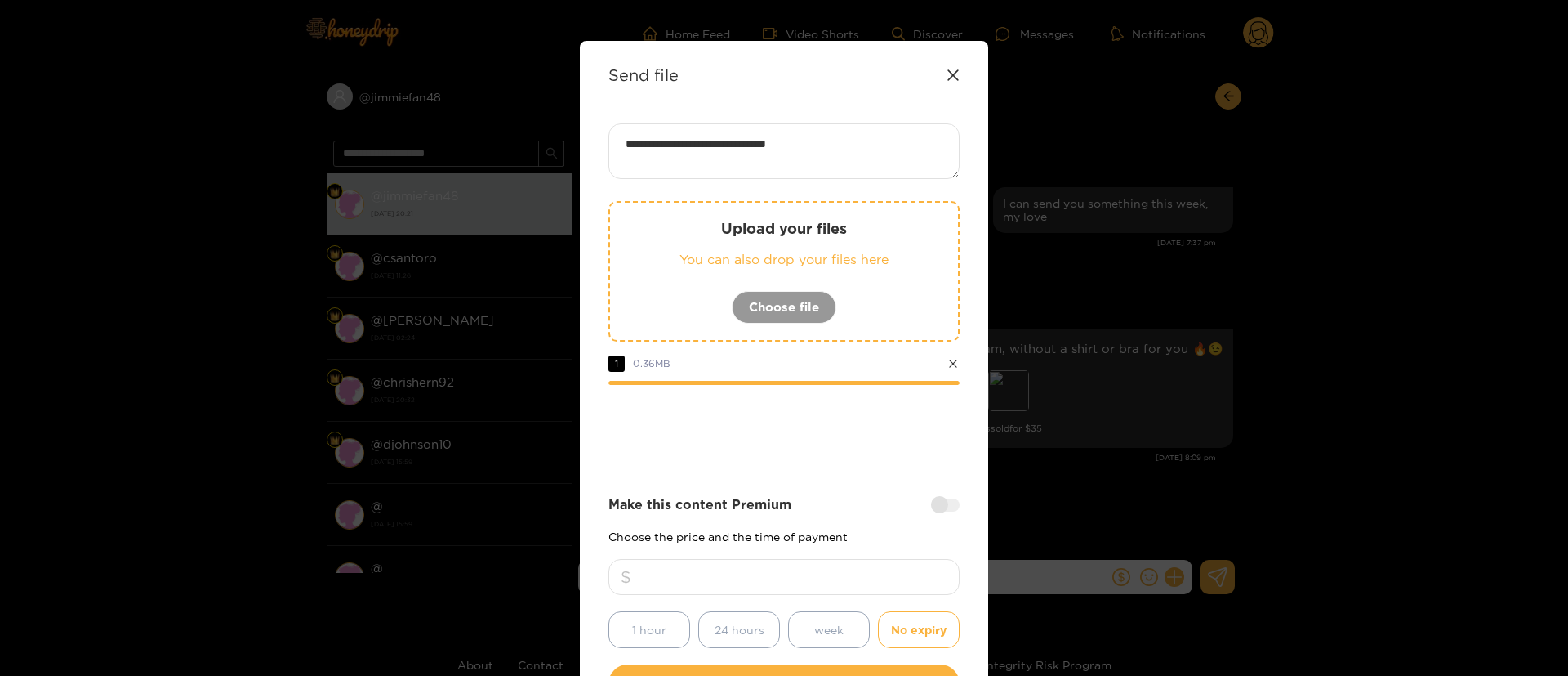
click at [779, 422] on div at bounding box center [784, 430] width 351 height 66
click at [813, 487] on div "**********" at bounding box center [784, 413] width 351 height 579
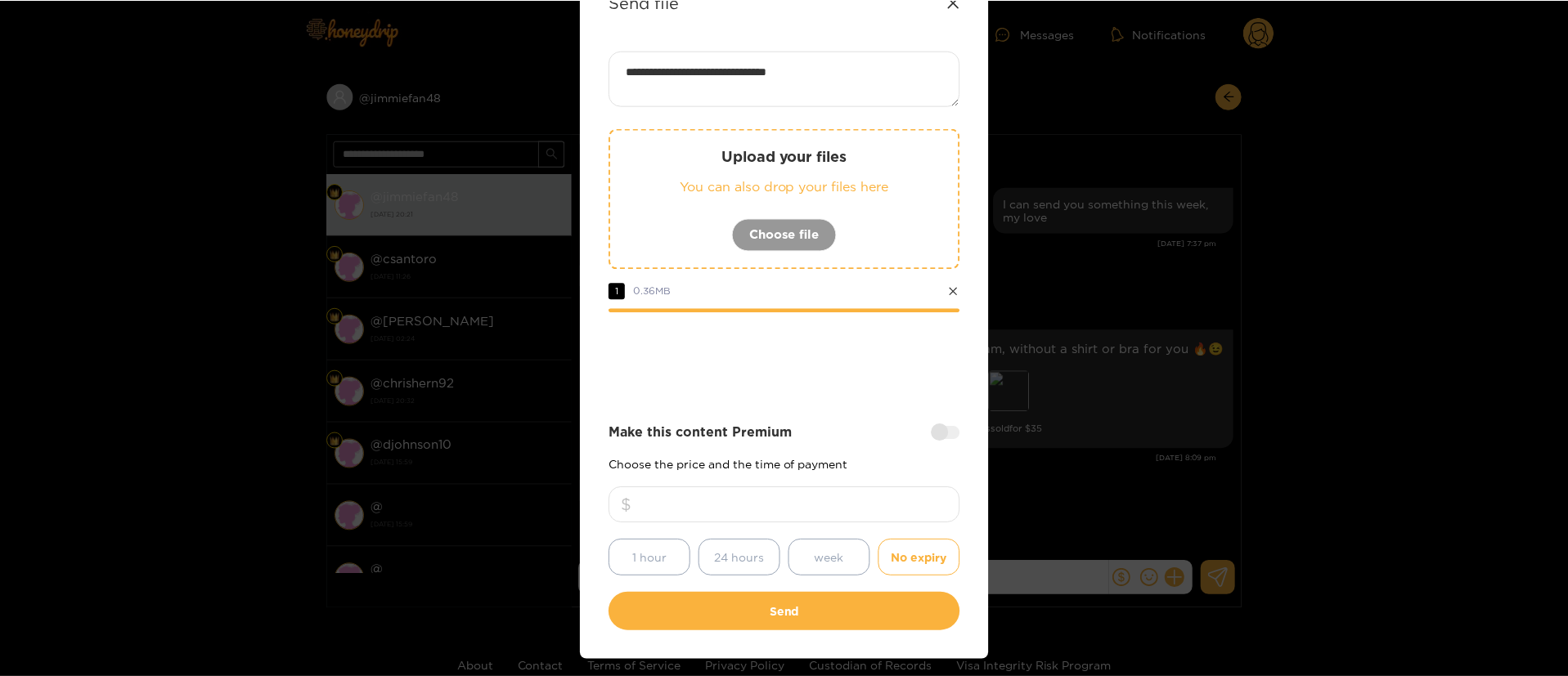
scroll to position [121, 0]
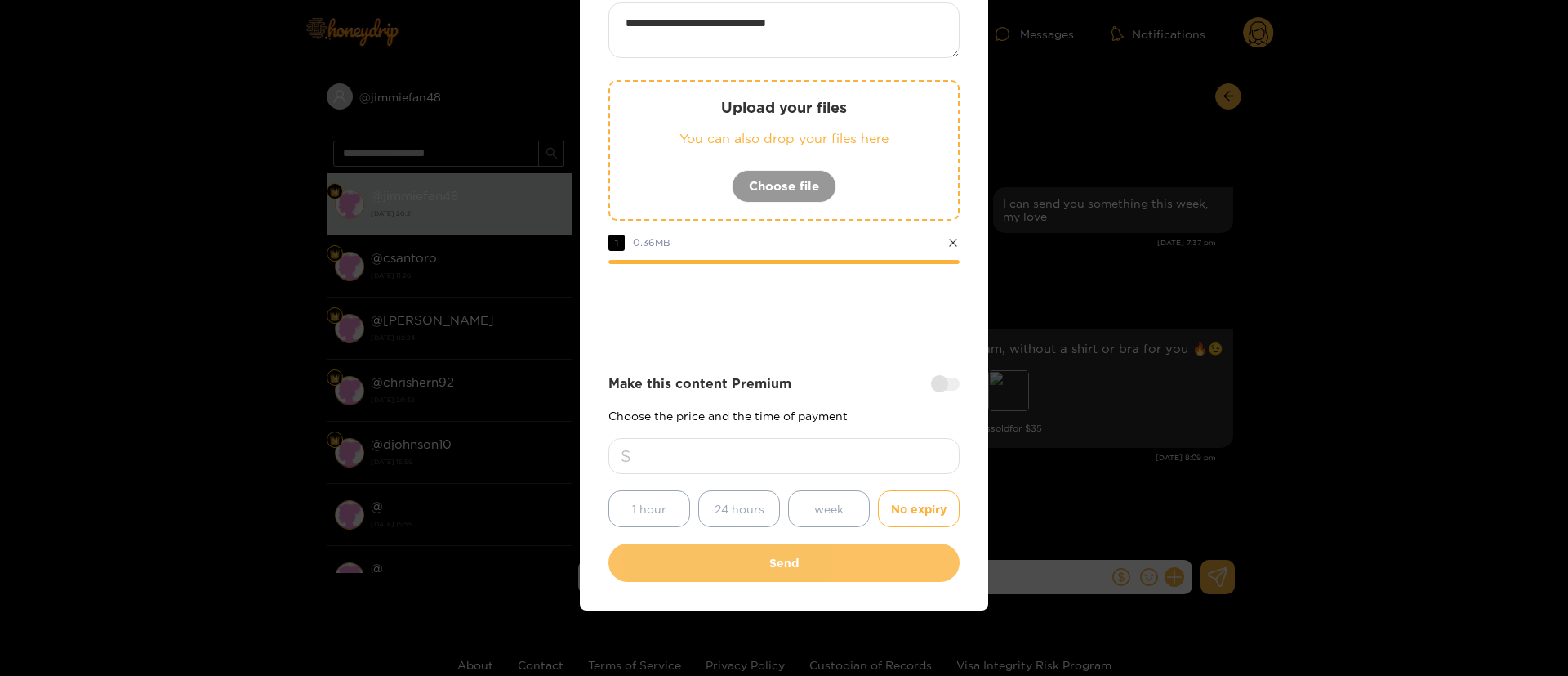
click at [794, 565] on button "Send" at bounding box center [784, 563] width 351 height 39
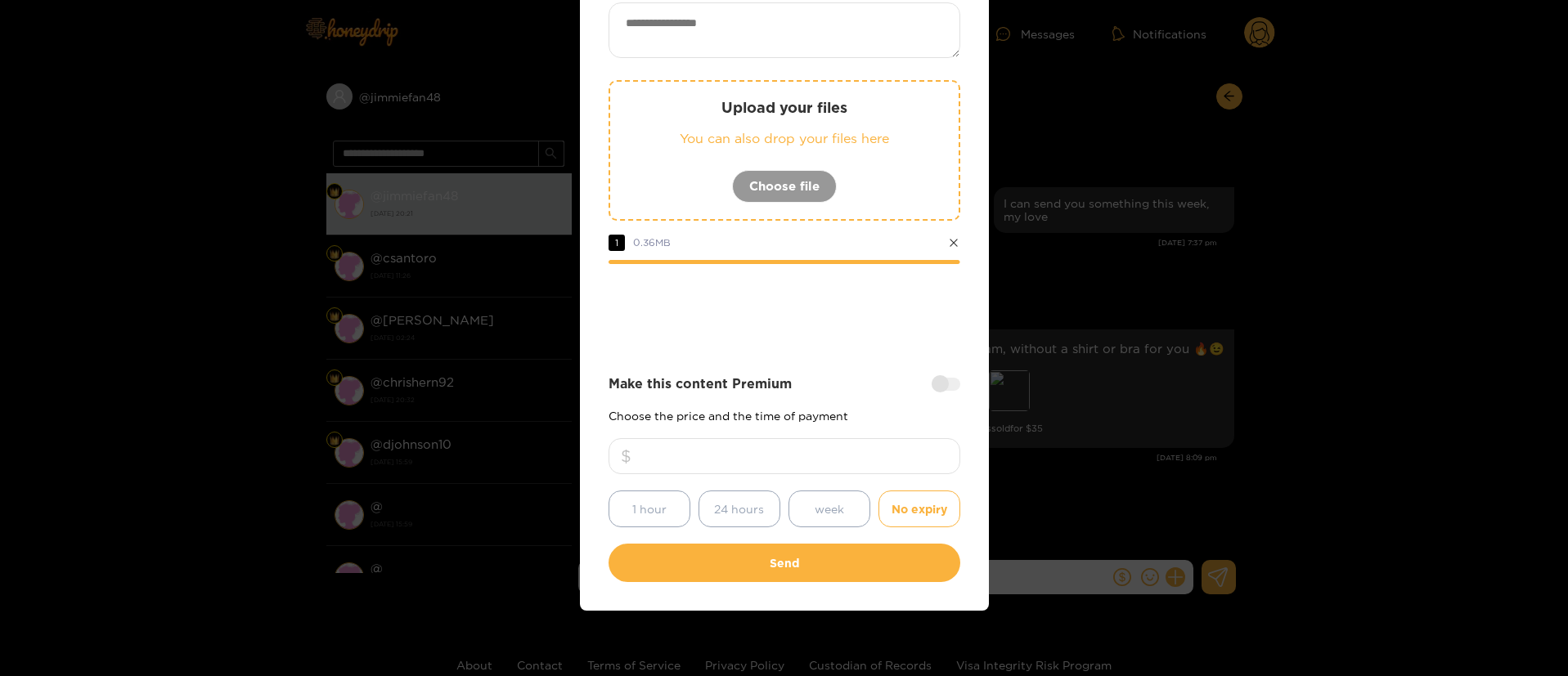
scroll to position [24, 0]
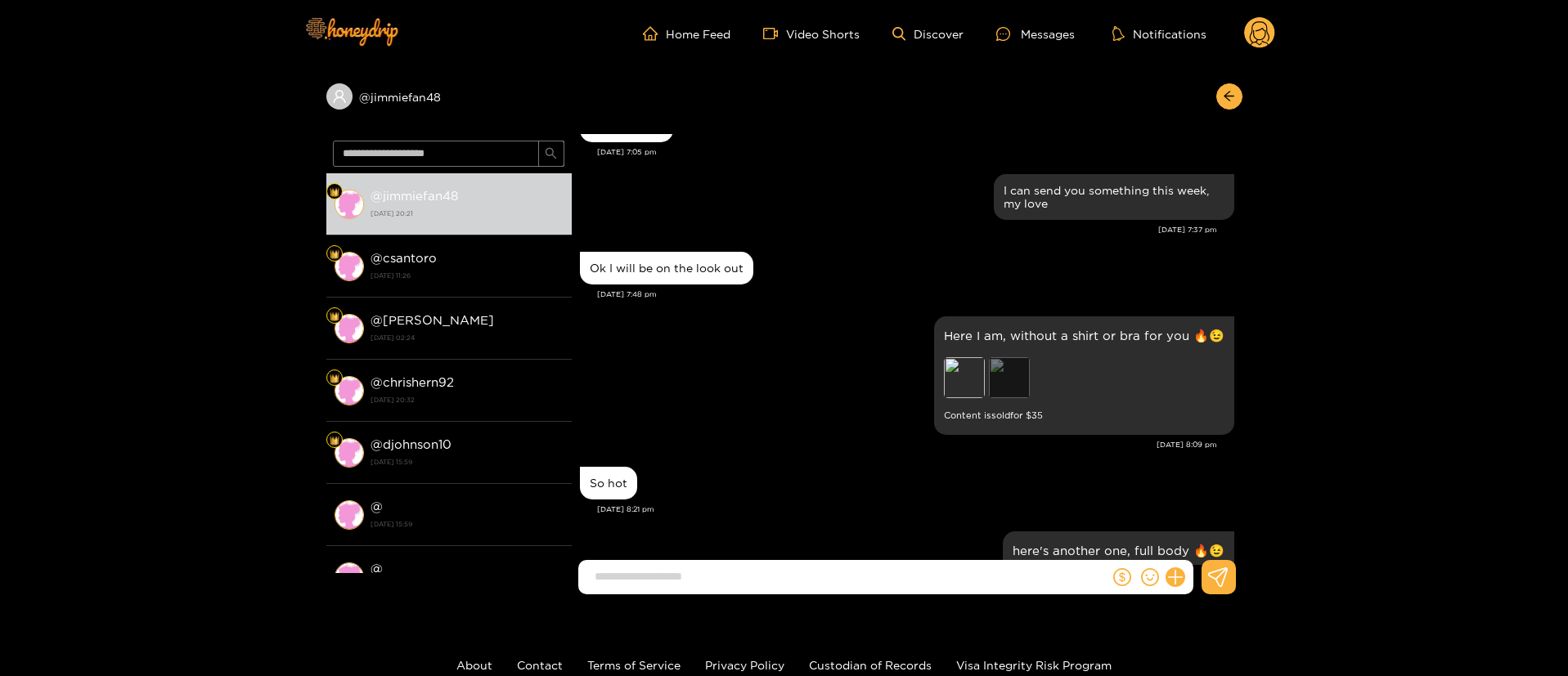
click at [1006, 392] on div "Preview" at bounding box center [1009, 378] width 41 height 41
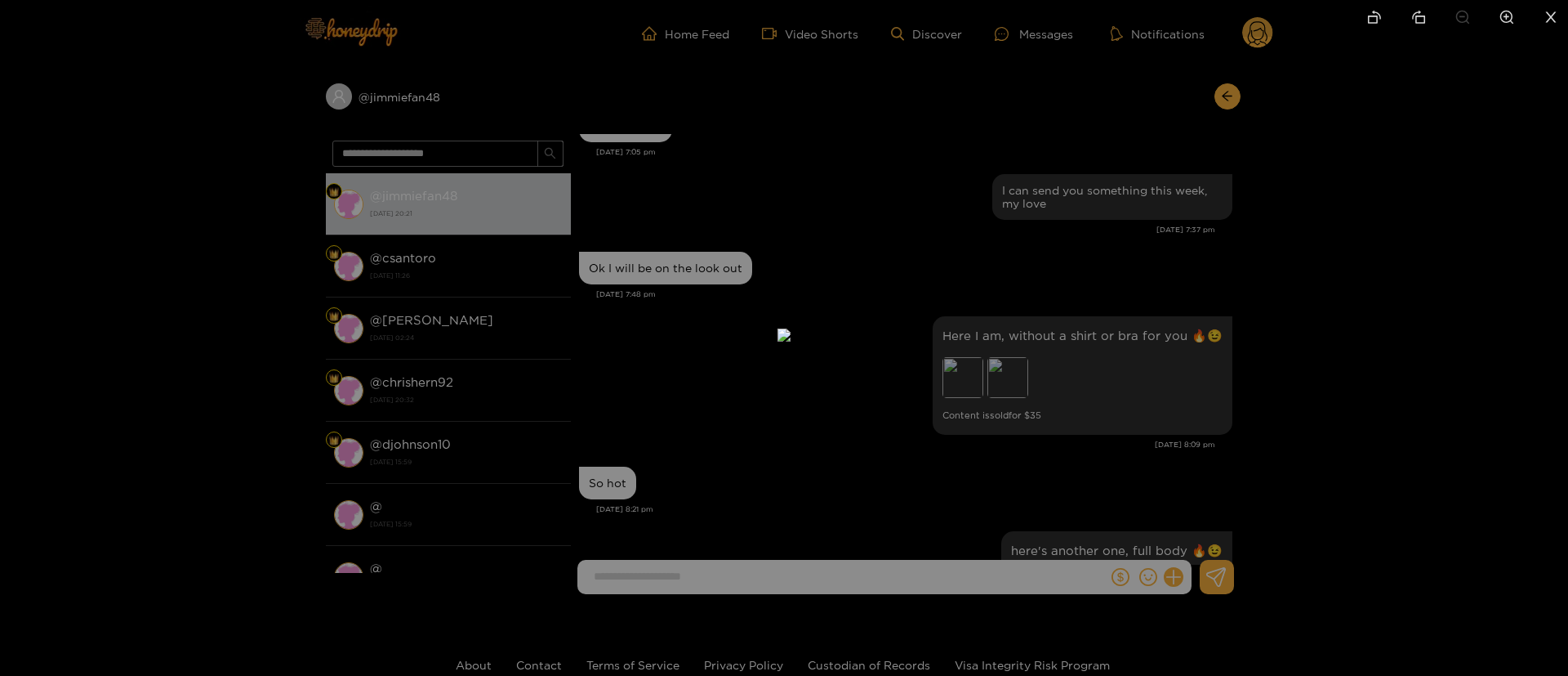
click at [1243, 270] on div at bounding box center [784, 338] width 1568 height 676
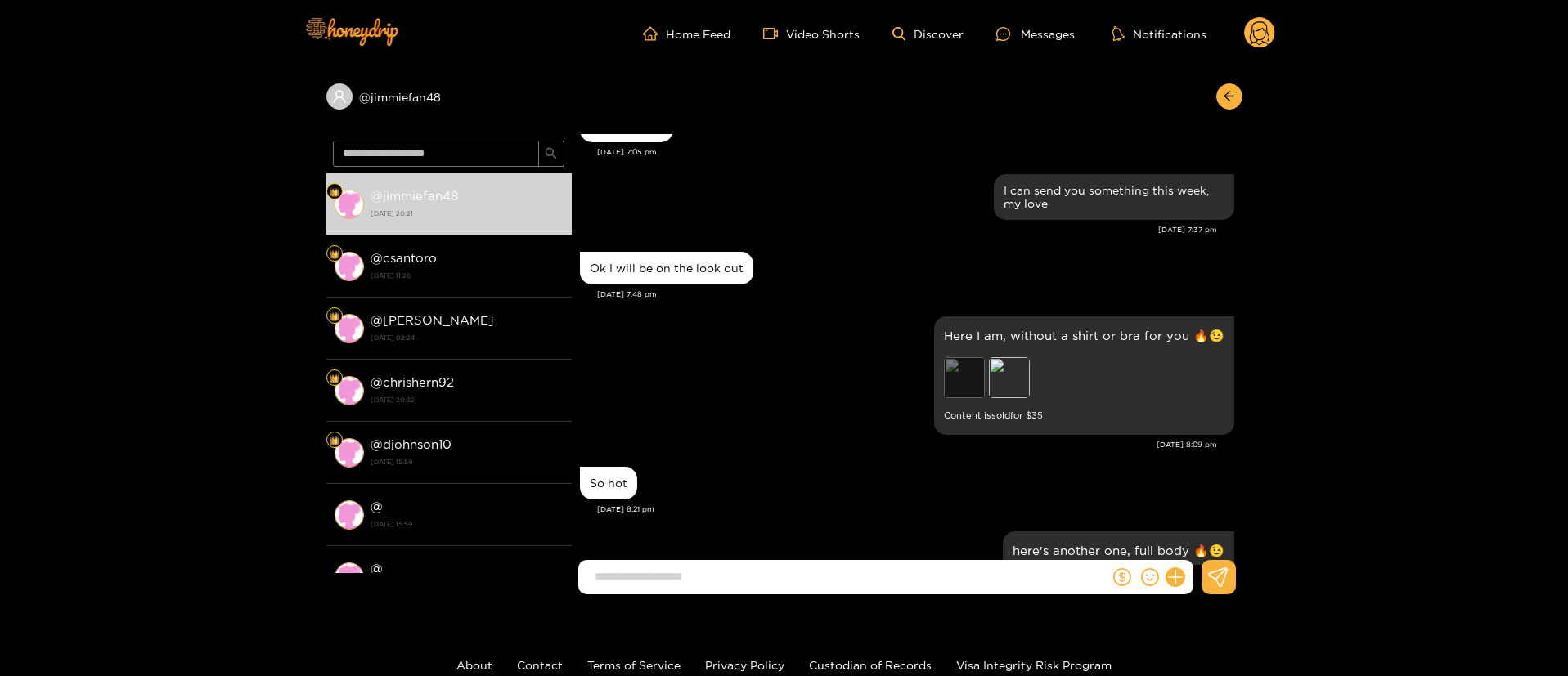
click at [949, 388] on div "Preview" at bounding box center [964, 378] width 41 height 41
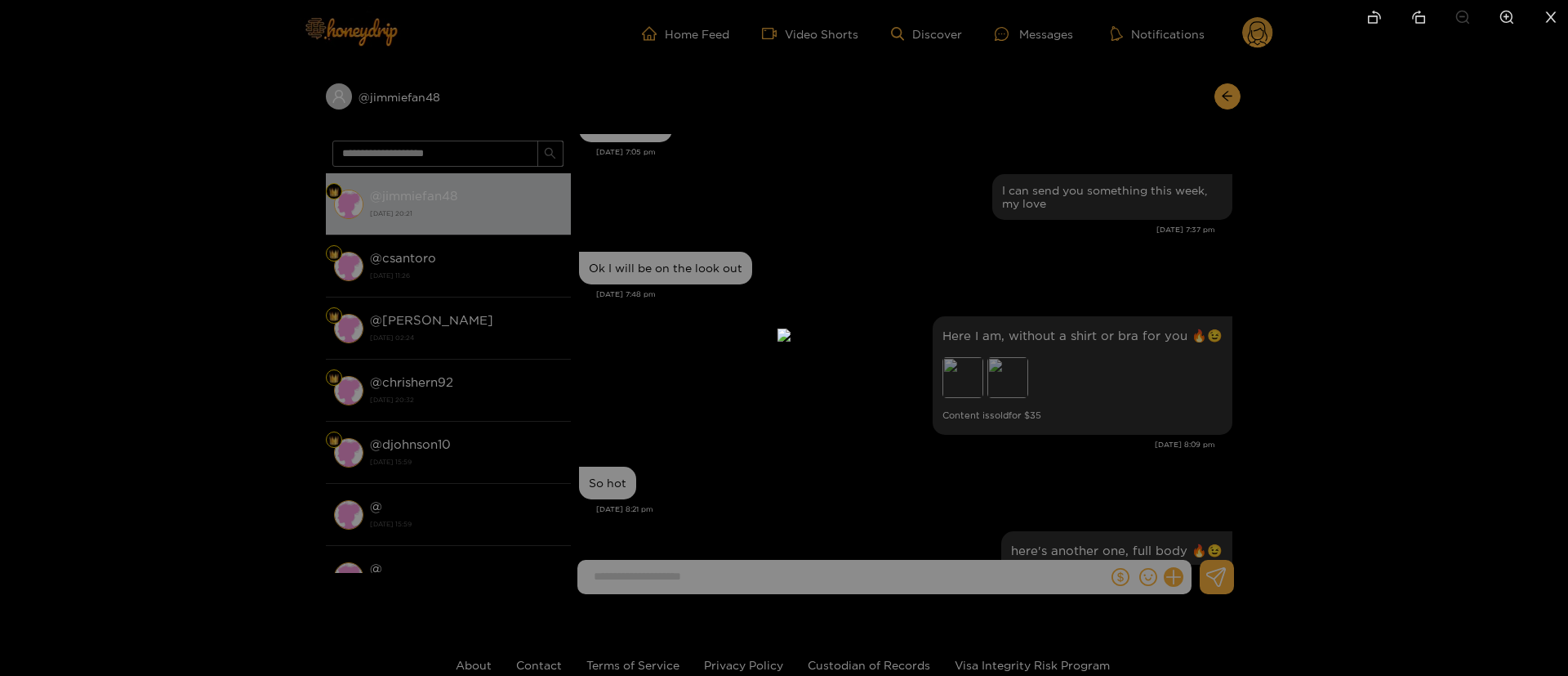
click at [1170, 228] on div at bounding box center [784, 338] width 1568 height 676
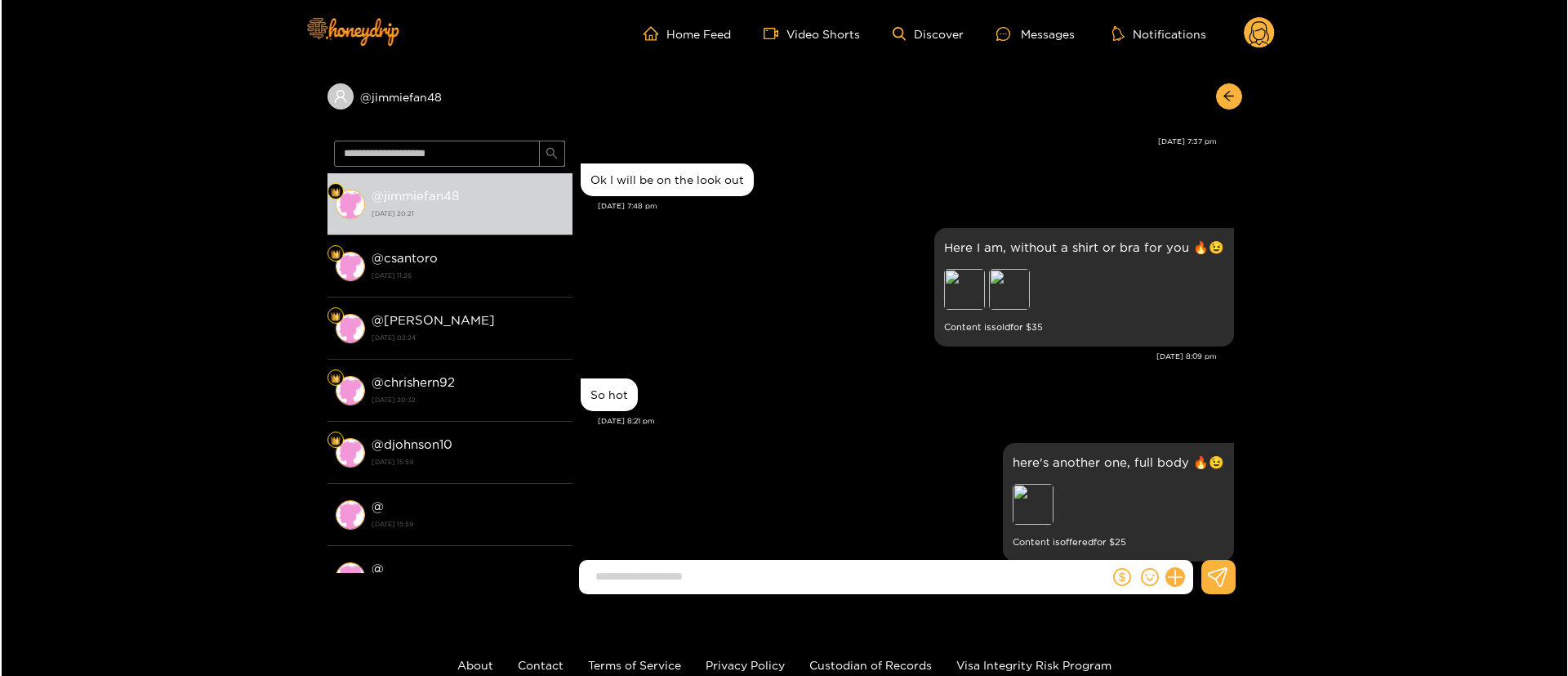
scroll to position [33568, 0]
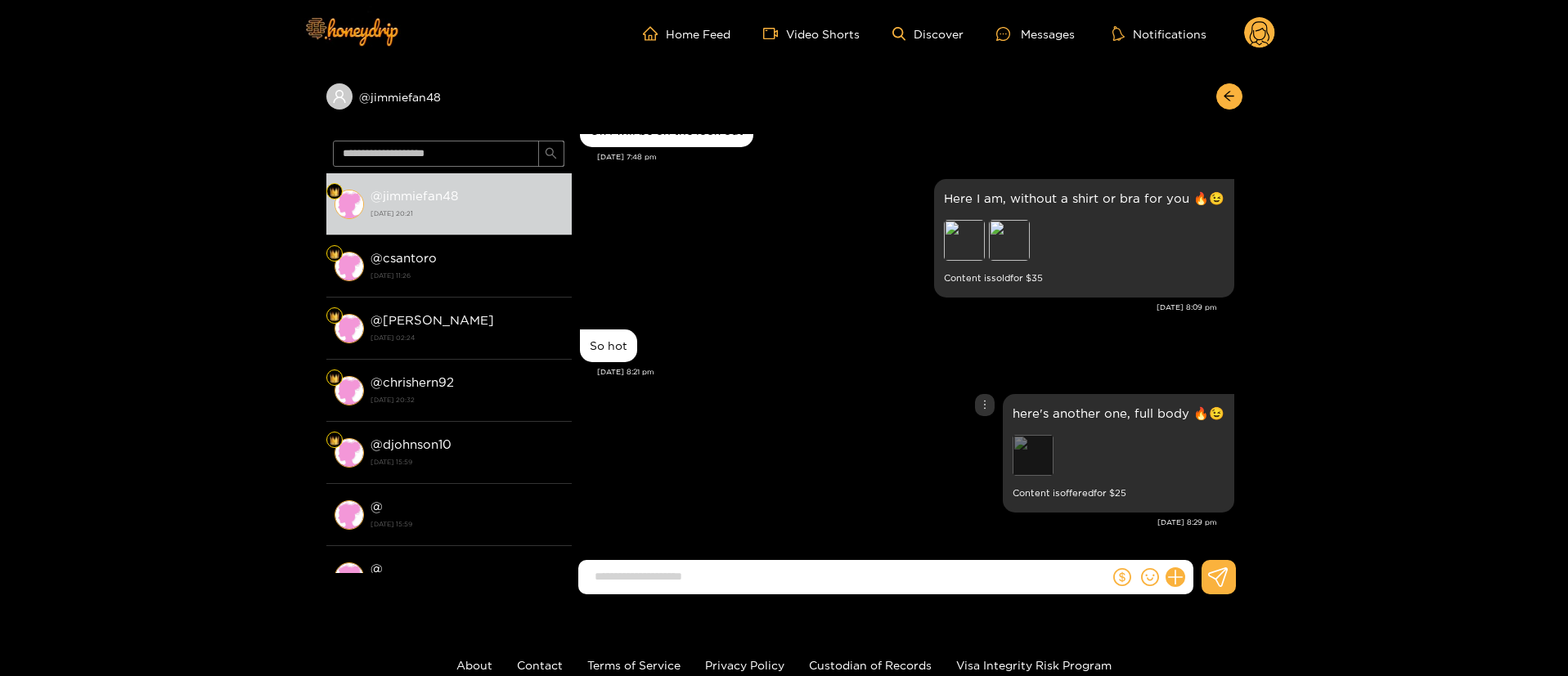
click at [1051, 459] on div "Preview" at bounding box center [1033, 455] width 41 height 41
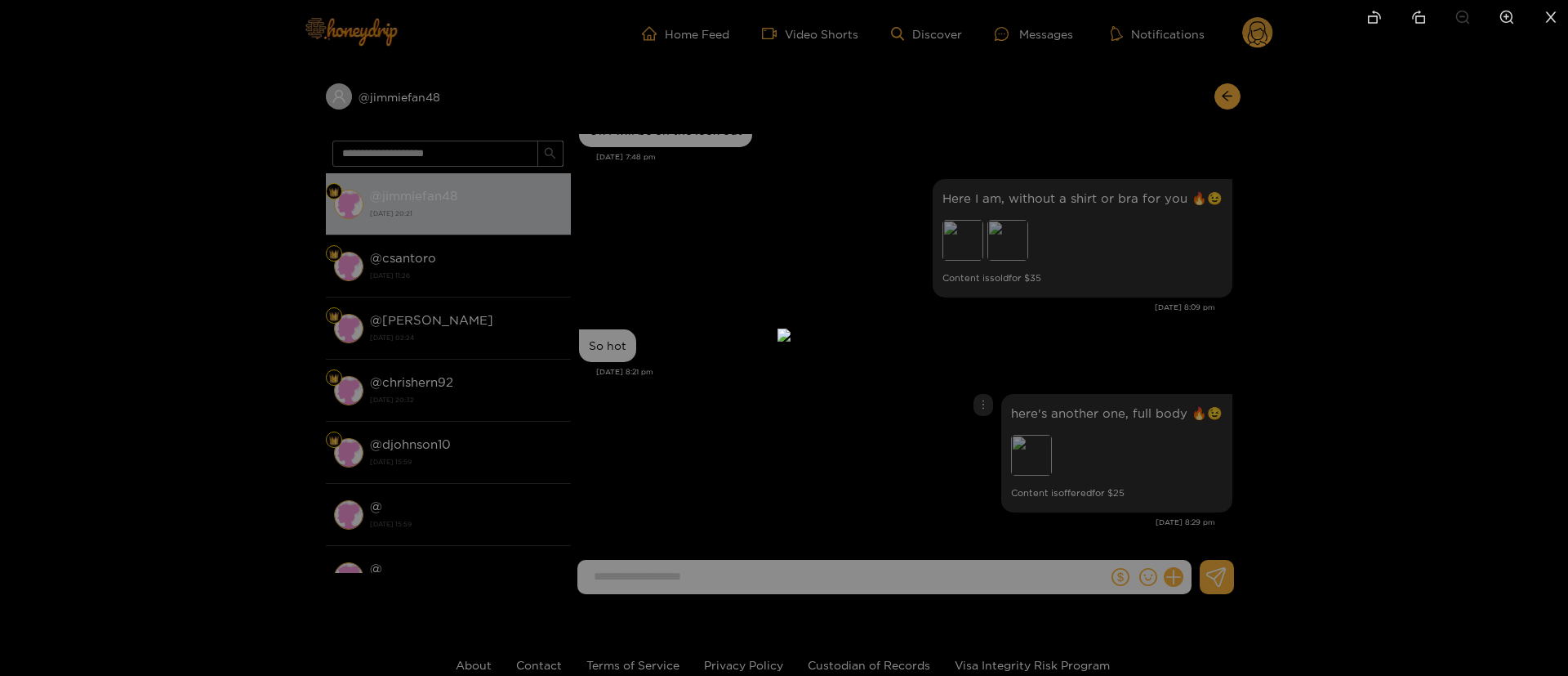
click at [1204, 321] on div at bounding box center [784, 338] width 1568 height 676
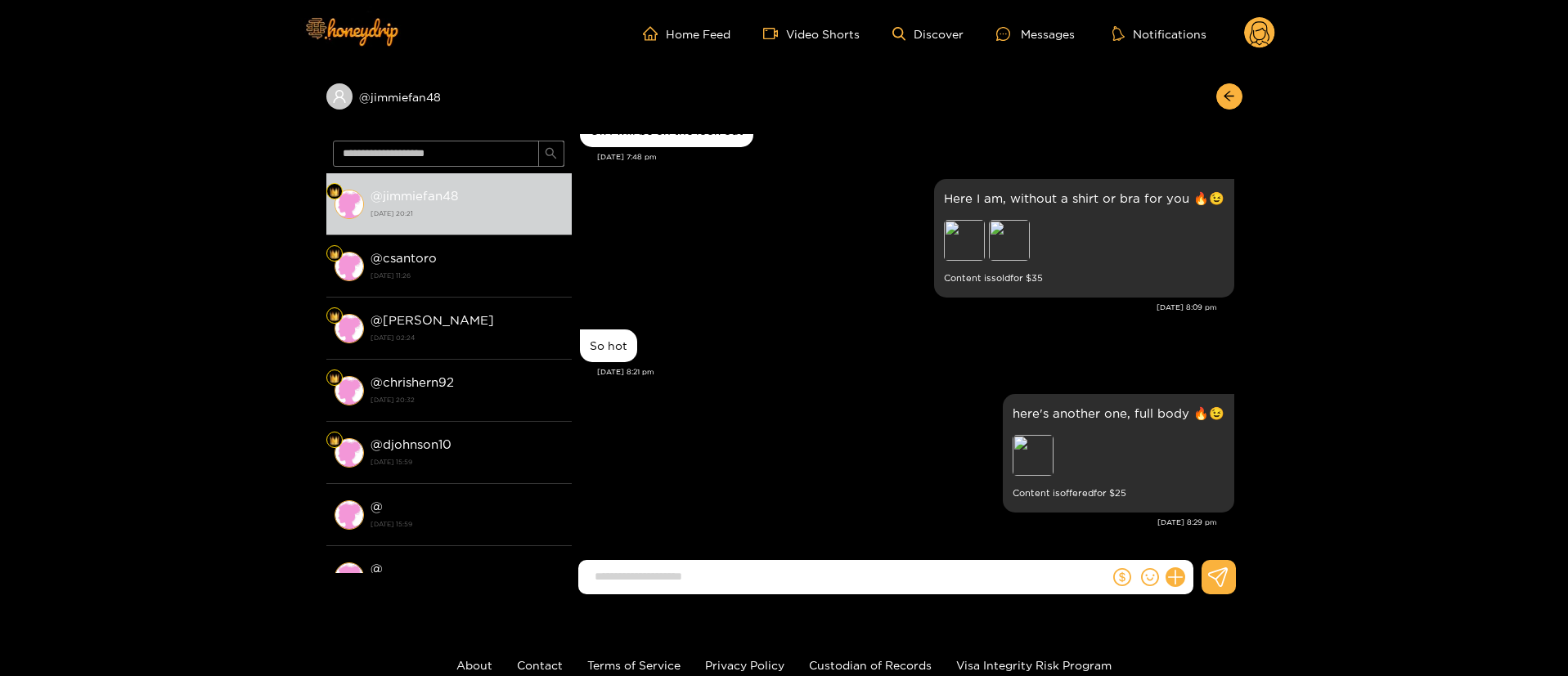
click at [1408, 254] on div "@ jimmiefan48 @ jimmiefan48 [DATE] 20:21 @ csantoro [DATE] 11:26 @ johnnyfin [D…" at bounding box center [784, 337] width 1568 height 540
click at [1254, 27] on circle at bounding box center [1260, 33] width 31 height 31
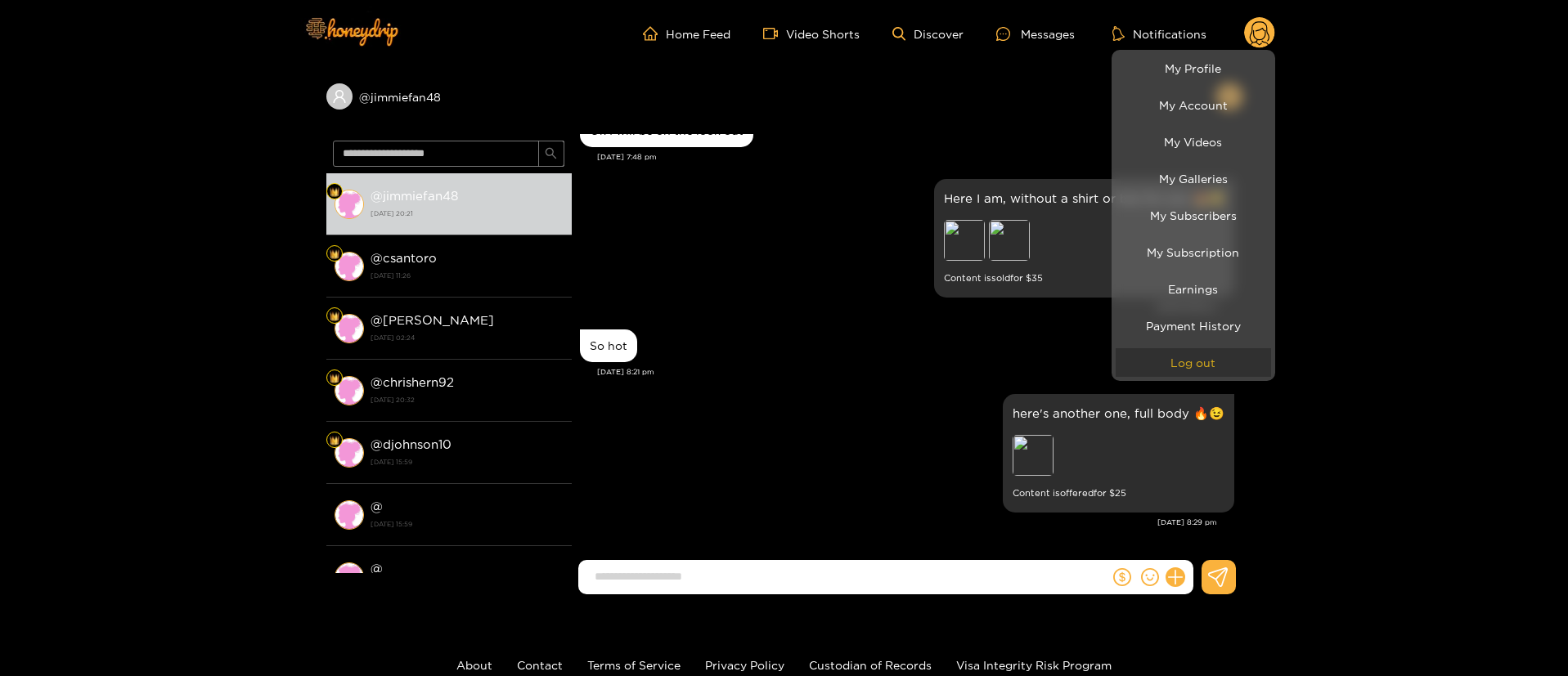
click at [1208, 367] on button "Log out" at bounding box center [1193, 363] width 155 height 29
